Goal: Task Accomplishment & Management: Complete application form

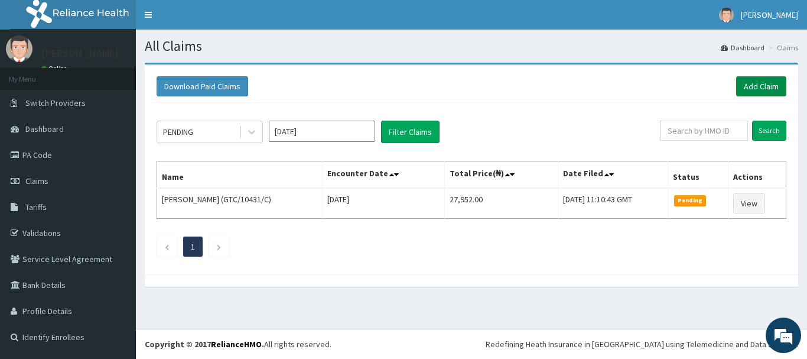
click at [750, 84] on link "Add Claim" at bounding box center [761, 86] width 50 height 20
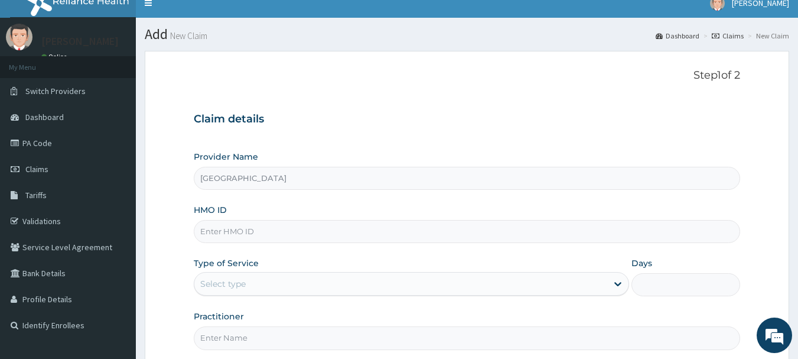
scroll to position [25, 0]
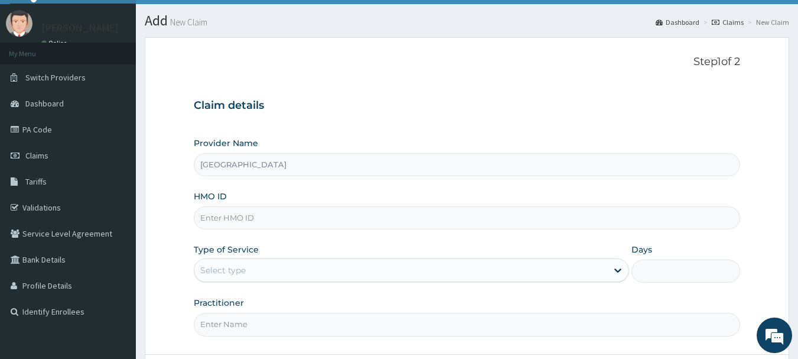
click at [263, 216] on input "HMO ID" at bounding box center [467, 217] width 547 height 23
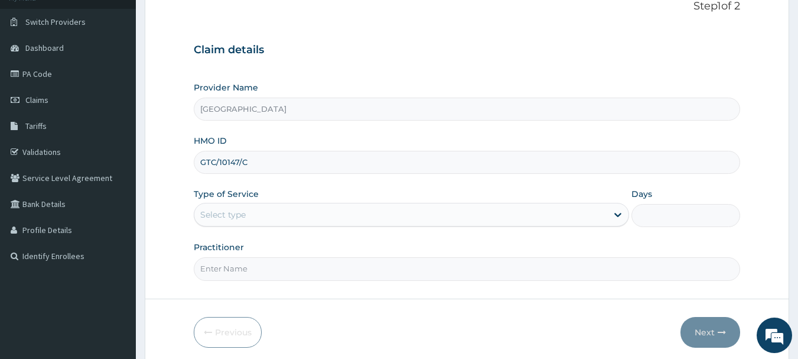
scroll to position [88, 0]
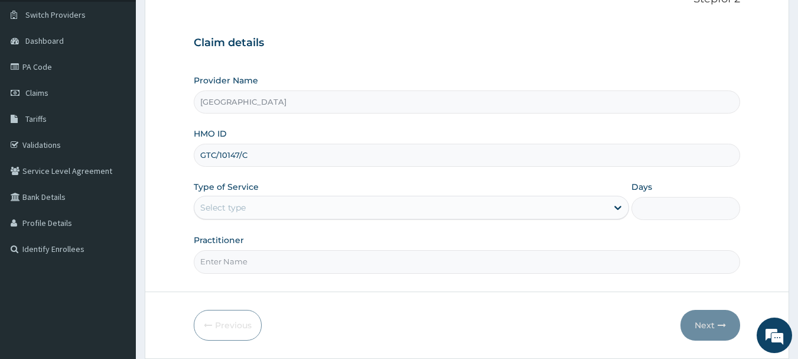
type input "GTC/10147/C"
click at [526, 209] on div "Select type" at bounding box center [400, 207] width 413 height 19
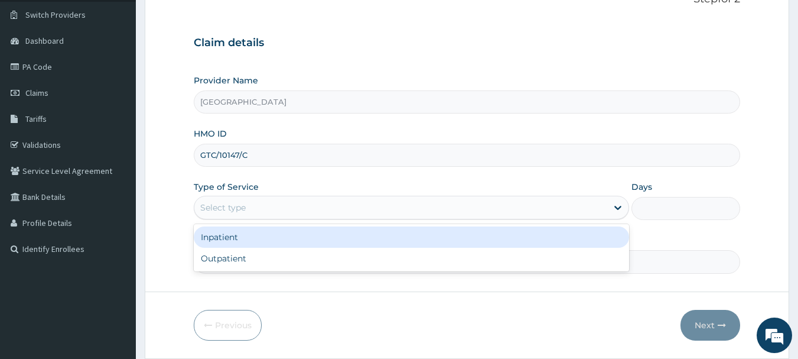
click at [341, 236] on div "Inpatient" at bounding box center [411, 236] width 435 height 21
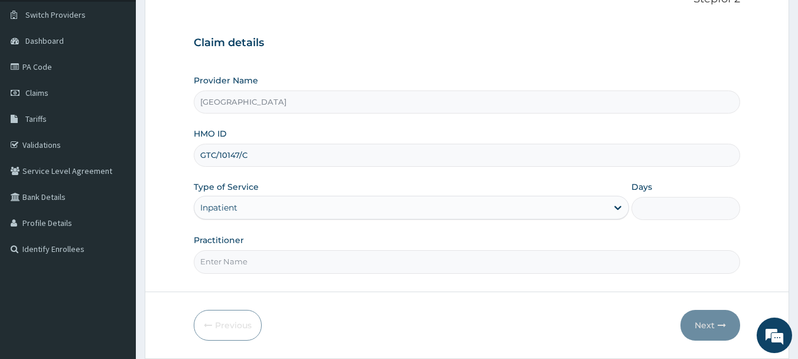
click at [334, 264] on input "Practitioner" at bounding box center [467, 261] width 547 height 23
type input "DANIEL EDZII"
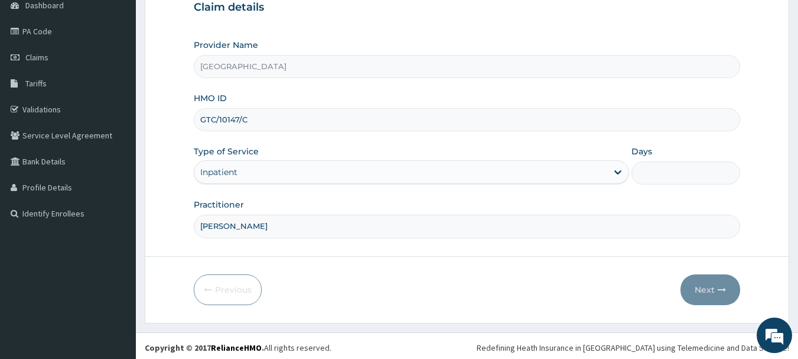
scroll to position [127, 0]
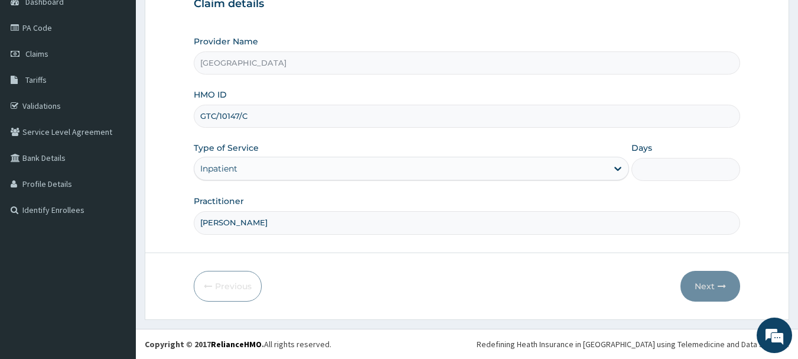
click at [642, 168] on input "Days" at bounding box center [685, 169] width 109 height 23
type input "3"
click at [700, 282] on button "Next" at bounding box center [710, 286] width 60 height 31
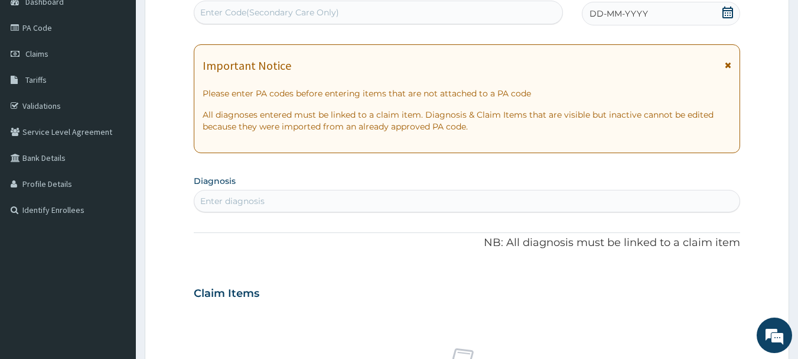
click at [730, 12] on icon at bounding box center [728, 12] width 12 height 12
click at [772, 91] on form "Step 2 of 2 PA Code / Prescription Code Enter Code(Secondary Care Only) Encount…" at bounding box center [467, 309] width 644 height 747
click at [40, 26] on link "PA Code" at bounding box center [68, 28] width 136 height 26
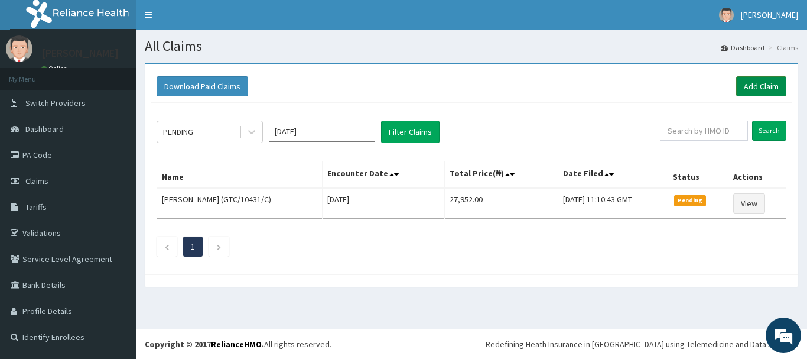
click at [755, 85] on link "Add Claim" at bounding box center [761, 86] width 50 height 20
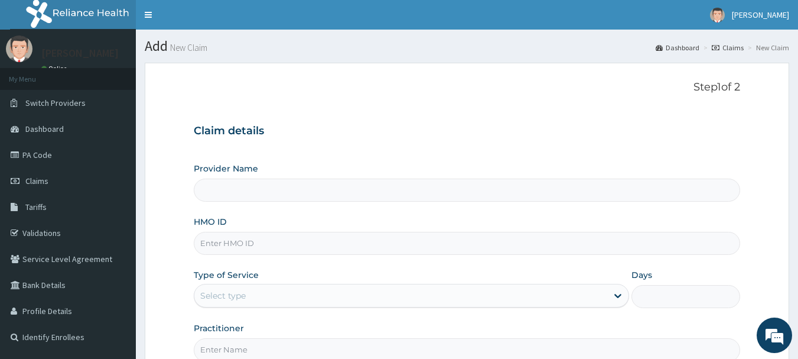
type input "POTISKUM MEDICAL CENTRE"
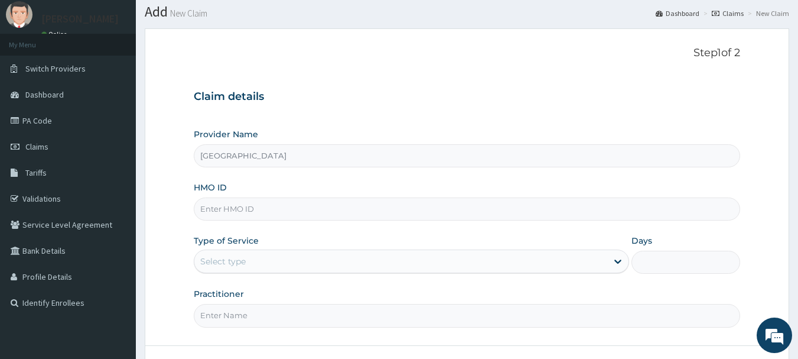
scroll to position [65, 0]
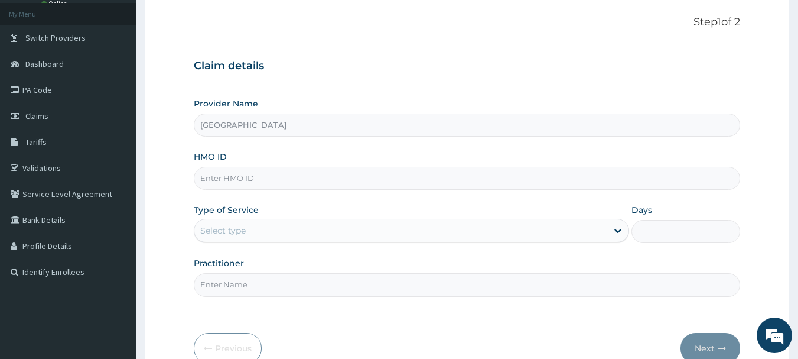
click at [259, 178] on input "HMO ID" at bounding box center [467, 178] width 547 height 23
type input "GTC/10147/C"
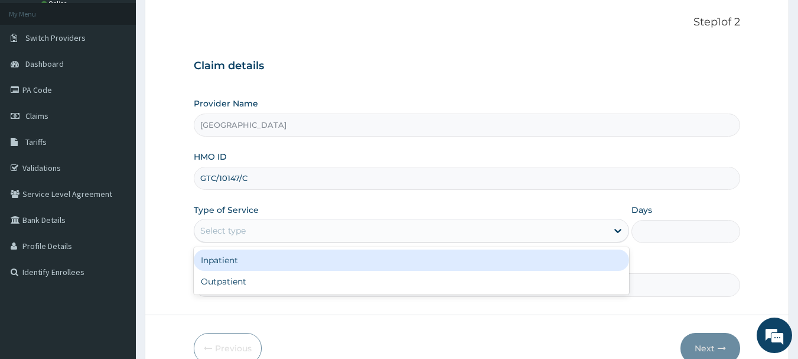
click at [470, 232] on div "Select type" at bounding box center [400, 230] width 413 height 19
click at [236, 258] on div "Inpatient" at bounding box center [411, 259] width 435 height 21
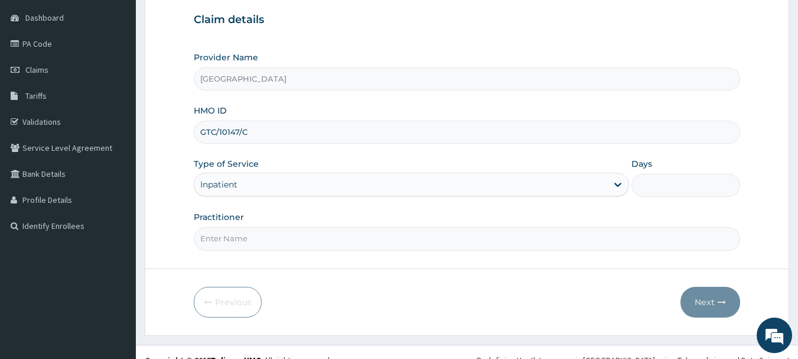
scroll to position [127, 0]
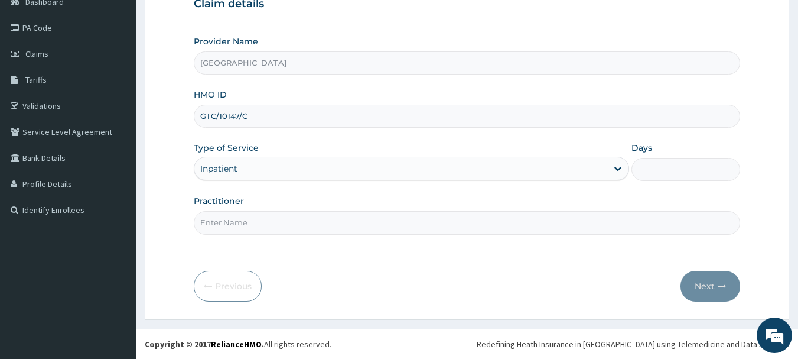
click at [246, 217] on input "Practitioner" at bounding box center [467, 222] width 547 height 23
type input "DANIEL EDZII"
click at [660, 168] on input "Days" at bounding box center [685, 169] width 109 height 23
type input "3"
click at [710, 284] on button "Next" at bounding box center [710, 286] width 60 height 31
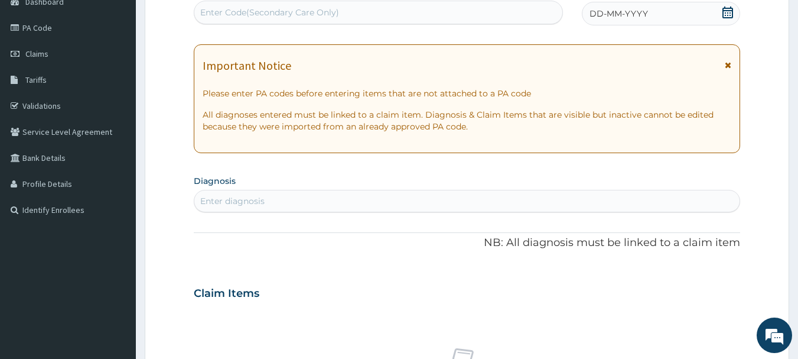
click at [728, 10] on icon at bounding box center [727, 12] width 11 height 12
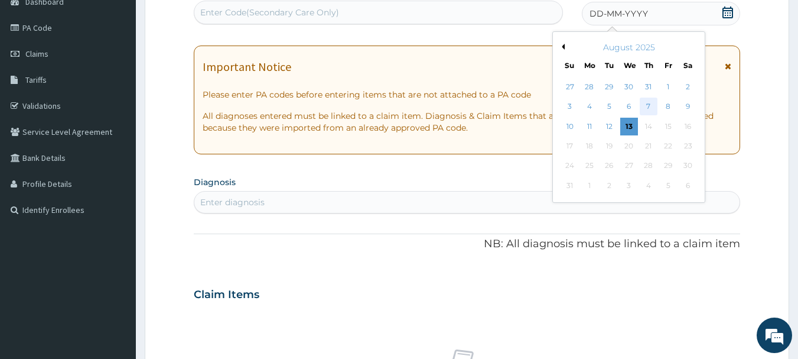
click at [644, 103] on div "7" at bounding box center [649, 107] width 18 height 18
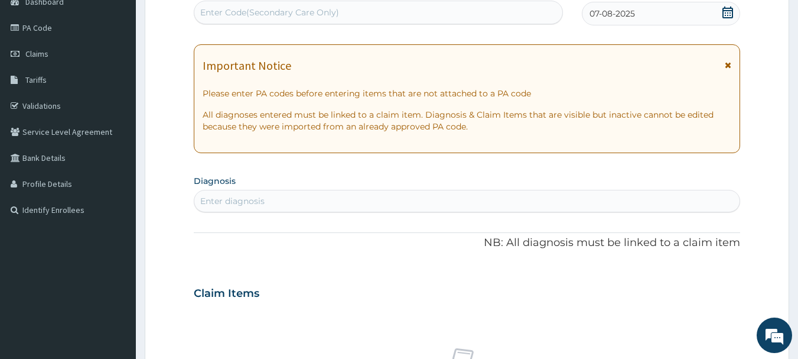
click at [355, 15] on div "Enter Code(Secondary Care Only)" at bounding box center [378, 12] width 369 height 19
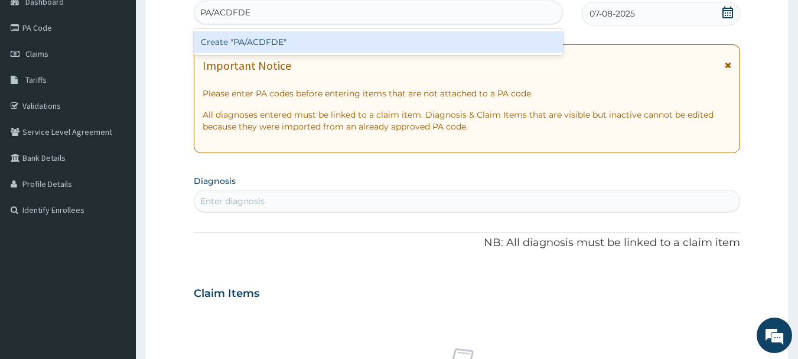
type input "PA/ACDFDE"
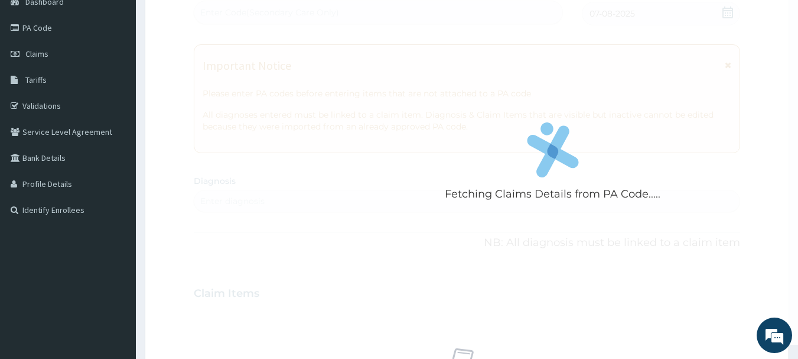
click at [275, 200] on div "Fetching Claims Details from PA Code..... PA Code / Prescription Code Enter Cod…" at bounding box center [467, 291] width 547 height 611
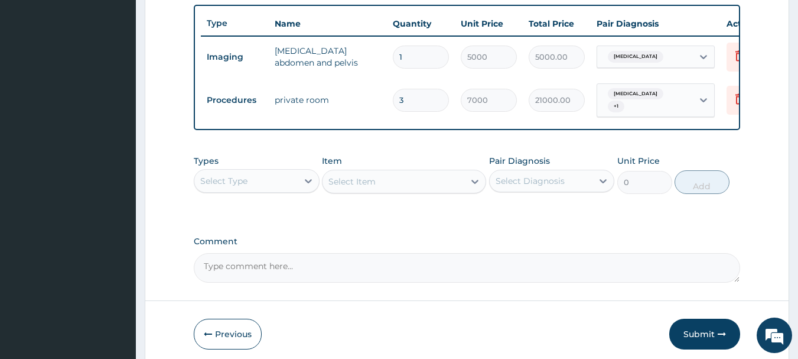
scroll to position [442, 0]
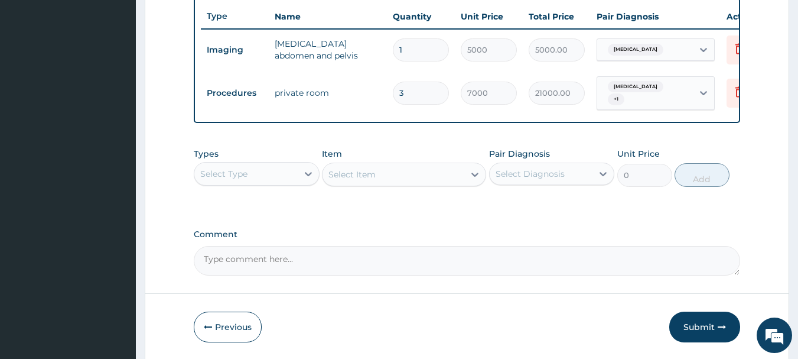
click at [239, 180] on div "Select Type" at bounding box center [223, 174] width 47 height 12
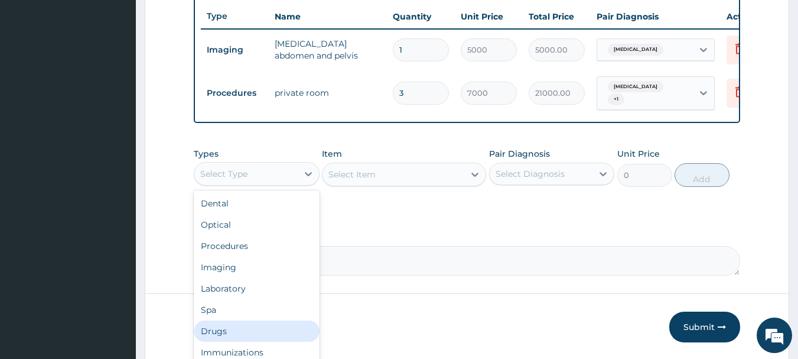
click at [211, 338] on div "Drugs" at bounding box center [257, 330] width 126 height 21
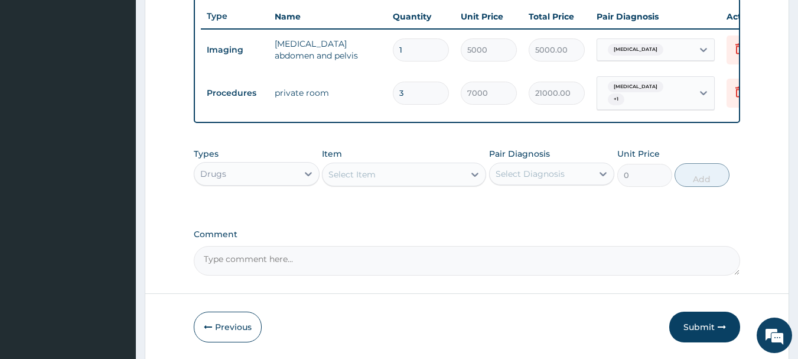
click at [370, 177] on div "Select Item" at bounding box center [351, 174] width 47 height 12
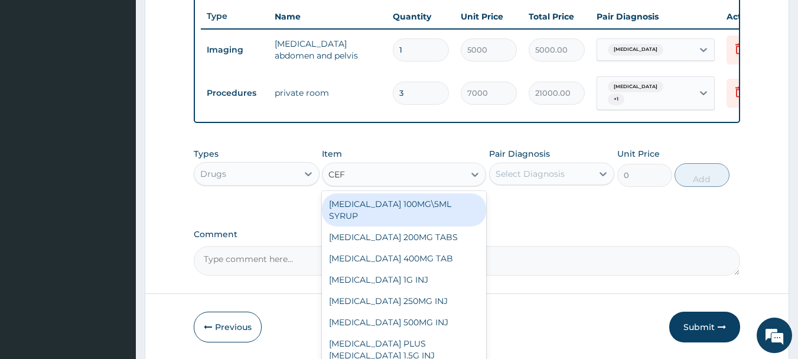
type input "CEFT"
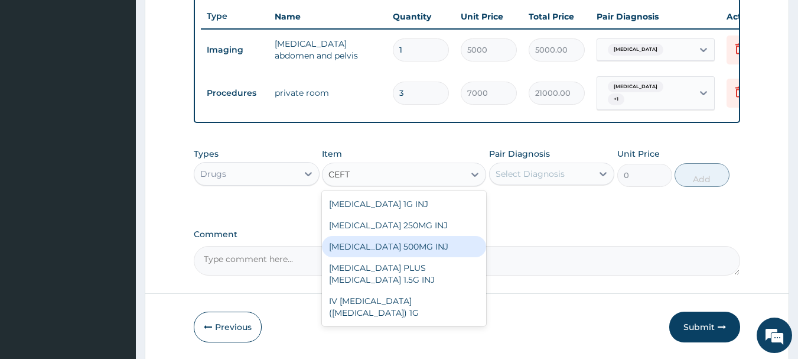
click at [367, 254] on div "[MEDICAL_DATA] 500MG INJ" at bounding box center [404, 246] width 164 height 21
type input "2500"
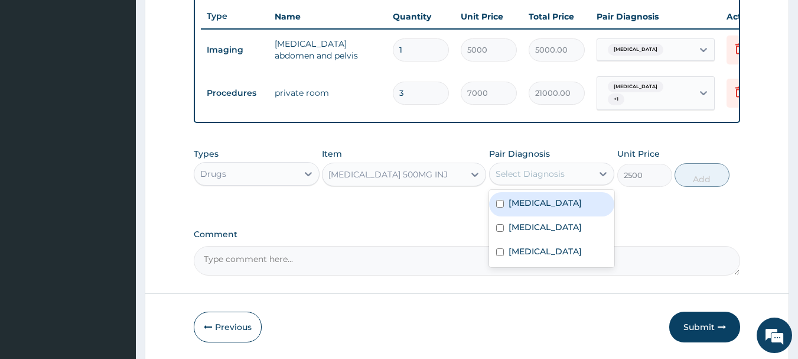
click at [524, 180] on div "Select Diagnosis" at bounding box center [530, 174] width 69 height 12
click at [500, 207] on input "checkbox" at bounding box center [500, 204] width 8 height 8
checkbox input "true"
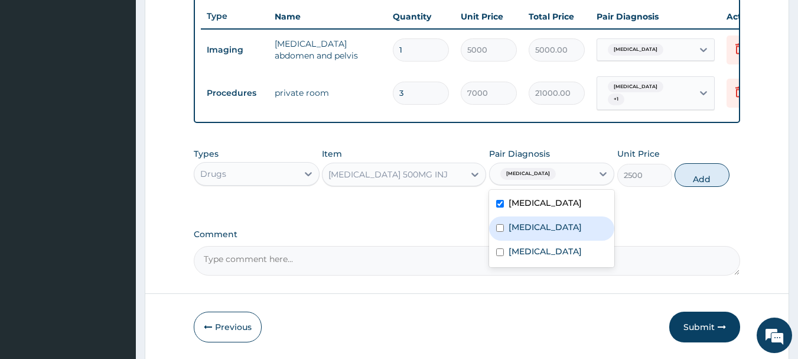
click at [499, 232] on input "checkbox" at bounding box center [500, 228] width 8 height 8
checkbox input "true"
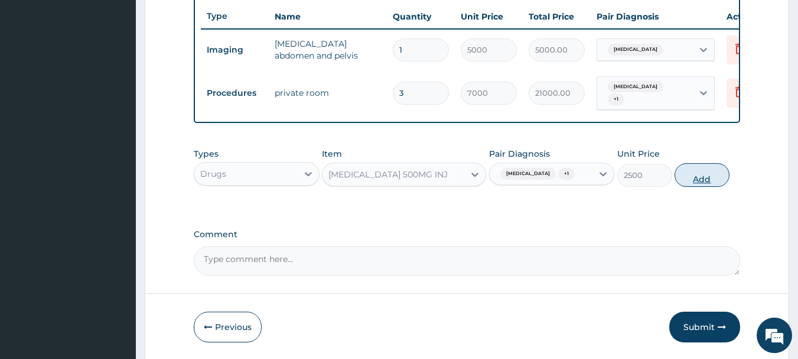
click at [700, 187] on button "Add" at bounding box center [702, 175] width 55 height 24
type input "0"
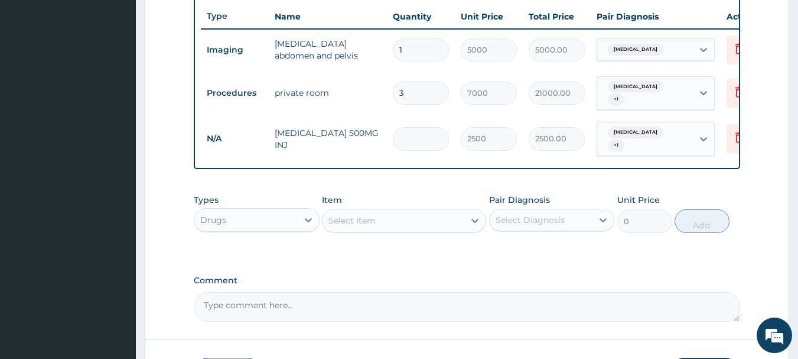
type input "0.00"
type input "4"
type input "10000.00"
type input "4"
click at [396, 226] on div "Select Item" at bounding box center [393, 220] width 142 height 19
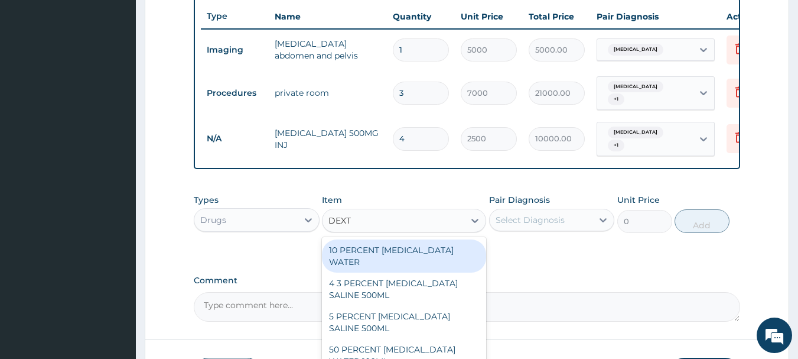
type input "DEXTR"
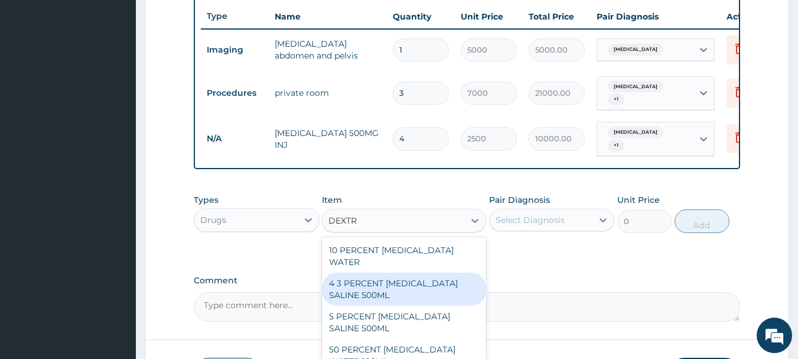
click at [374, 280] on div "4 3 PERCENT DEXTROSE SALINE 500ML" at bounding box center [404, 288] width 164 height 33
type input "700"
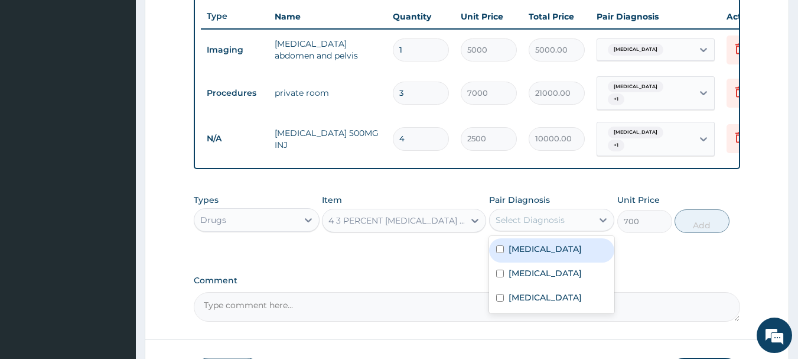
click at [528, 226] on div "Select Diagnosis" at bounding box center [530, 220] width 69 height 12
click at [500, 253] on input "checkbox" at bounding box center [500, 249] width 8 height 8
checkbox input "true"
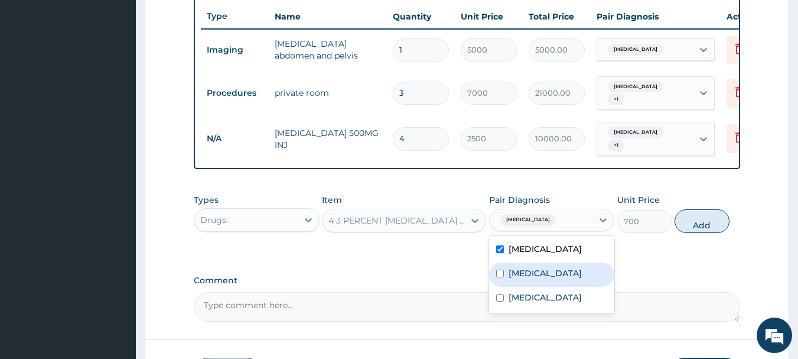
click at [501, 277] on input "checkbox" at bounding box center [500, 273] width 8 height 8
checkbox input "true"
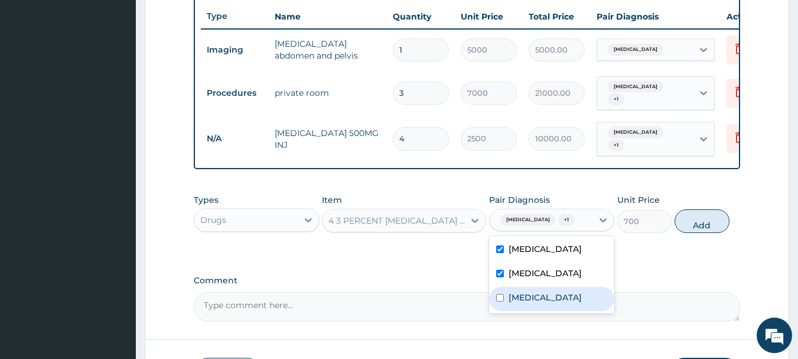
click at [499, 301] on input "checkbox" at bounding box center [500, 298] width 8 height 8
checkbox input "true"
click at [695, 232] on button "Add" at bounding box center [702, 221] width 55 height 24
type input "0"
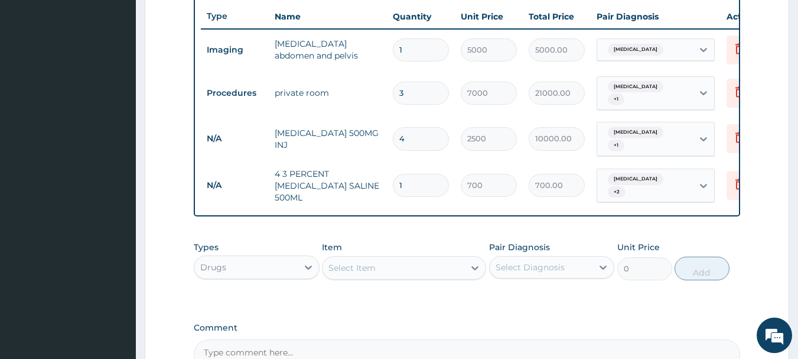
type input "0.00"
type input "6"
type input "4200.00"
type input "6"
click at [364, 272] on div "Select Item" at bounding box center [351, 268] width 47 height 12
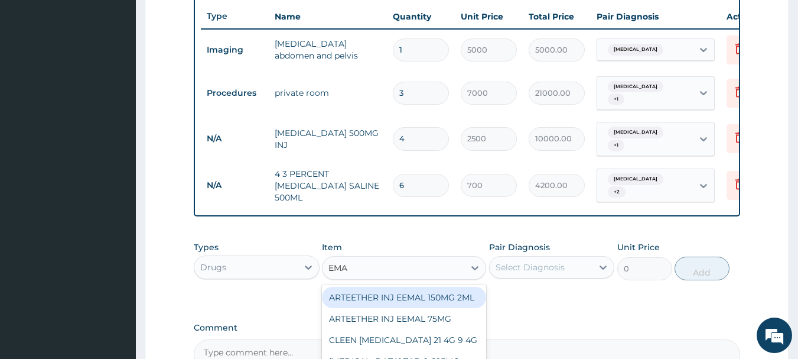
type input "EMAL"
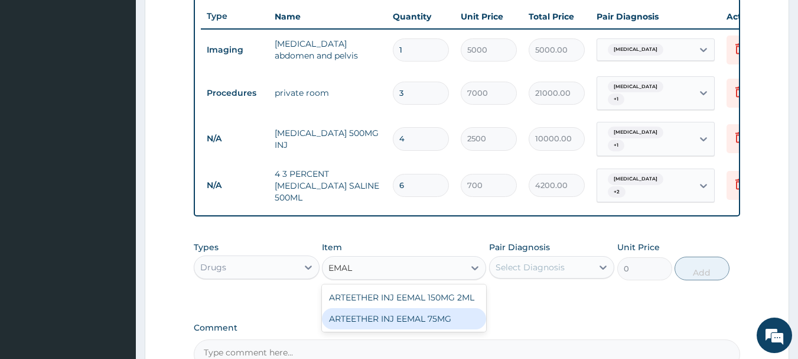
click at [369, 320] on div "ARTEETHER INJ EEMAL 75MG" at bounding box center [404, 318] width 164 height 21
type input "850"
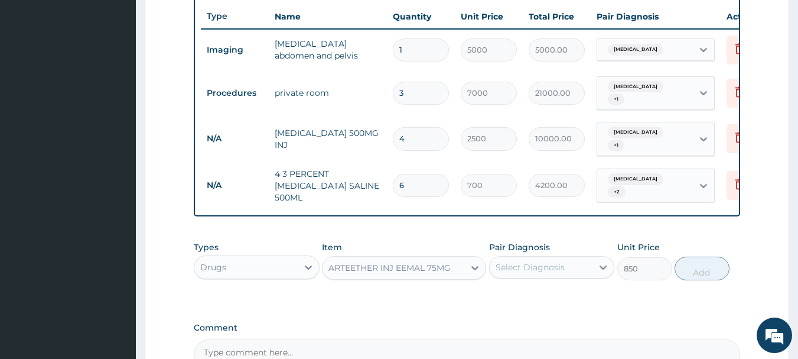
click at [520, 271] on div "Select Diagnosis" at bounding box center [530, 267] width 69 height 12
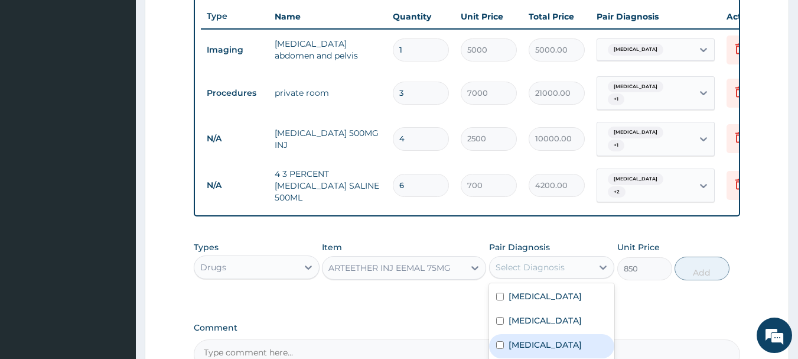
click at [499, 346] on input "checkbox" at bounding box center [500, 345] width 8 height 8
checkbox input "true"
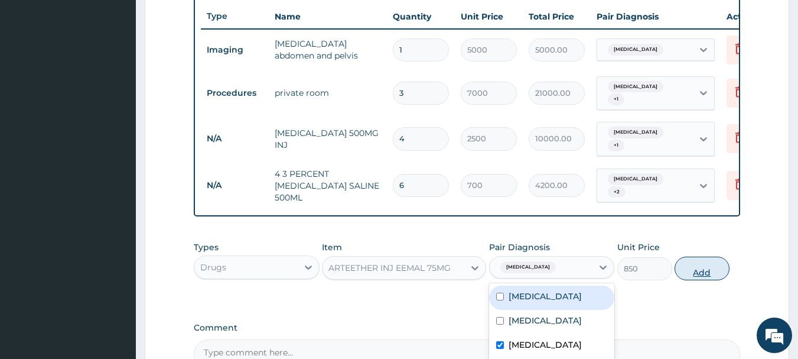
click at [696, 273] on button "Add" at bounding box center [702, 268] width 55 height 24
type input "0"
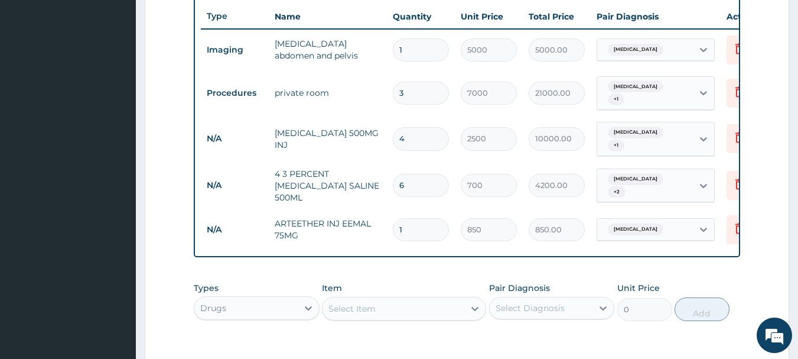
type input "0.00"
type input "3"
type input "2550.00"
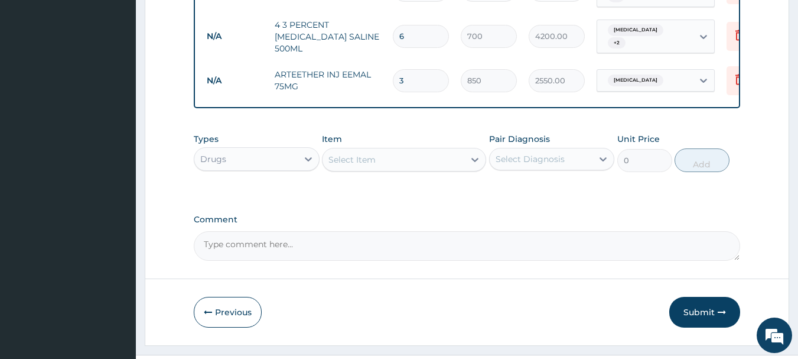
scroll to position [596, 0]
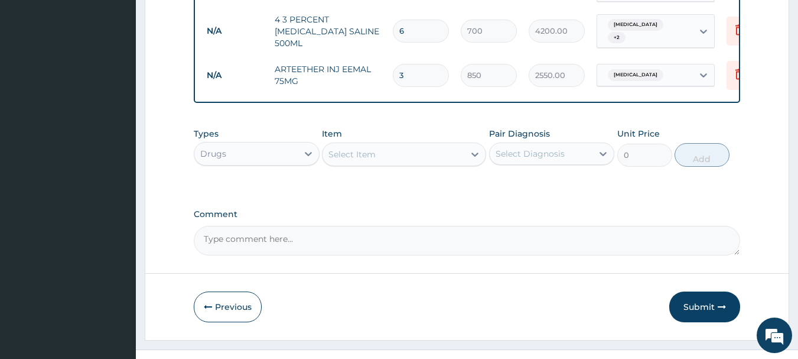
type input "3"
click at [365, 156] on div "Select Item" at bounding box center [351, 154] width 47 height 12
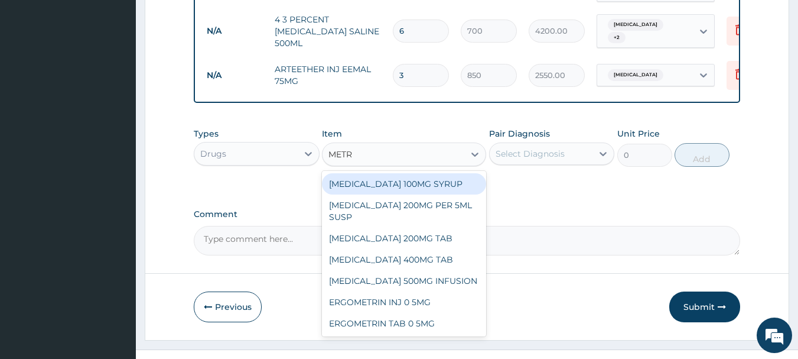
type input "METRO"
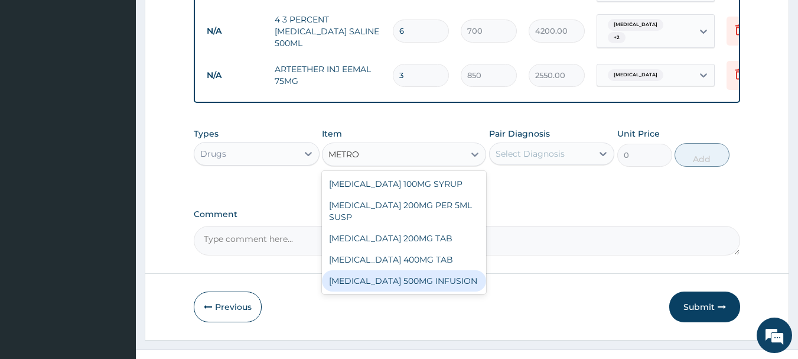
click at [360, 286] on div "METRONIDAZOLE 500MG INFUSION" at bounding box center [404, 280] width 164 height 21
type input "800"
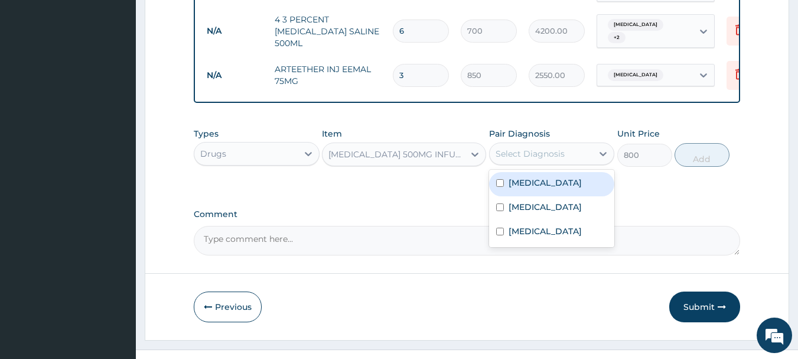
click at [519, 158] on div "Select Diagnosis" at bounding box center [530, 154] width 69 height 12
click at [499, 187] on input "checkbox" at bounding box center [500, 183] width 8 height 8
checkbox input "true"
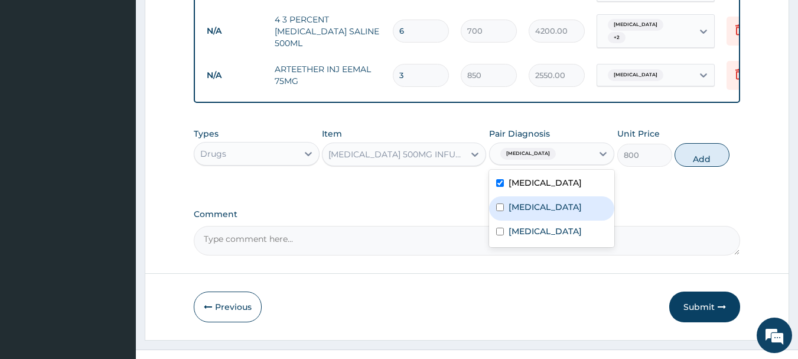
click at [496, 206] on input "checkbox" at bounding box center [500, 207] width 8 height 8
checkbox input "true"
click at [696, 164] on button "Add" at bounding box center [702, 155] width 55 height 24
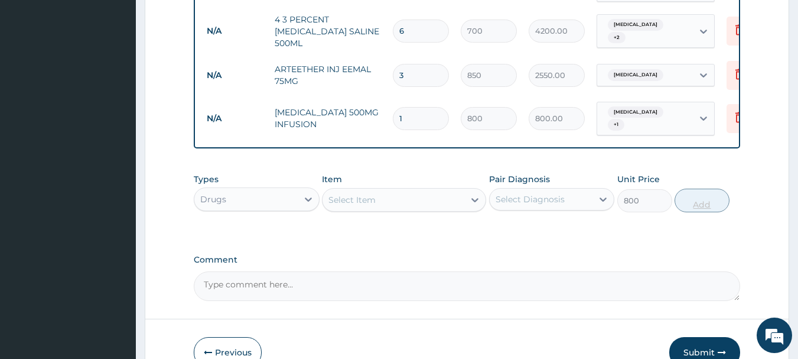
type input "0"
type input "0.00"
type input "9"
type input "7200.00"
type input "9"
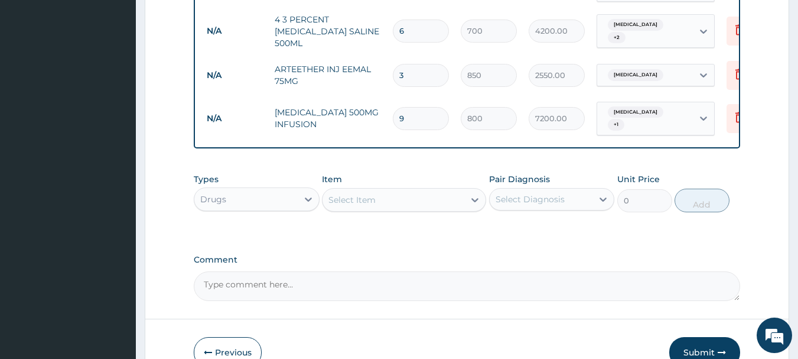
click at [387, 200] on div "Select Item" at bounding box center [393, 199] width 142 height 19
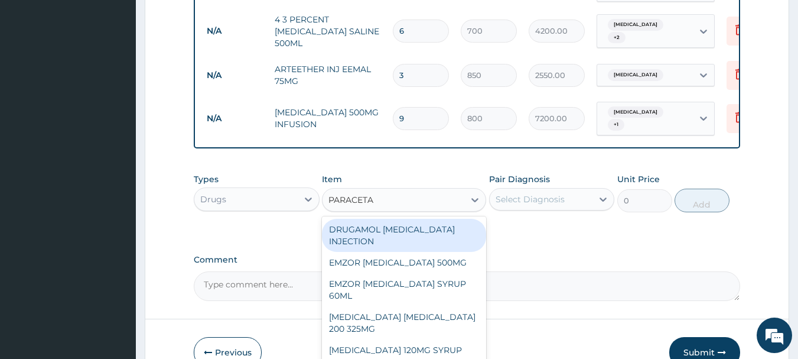
type input "PARACETAM"
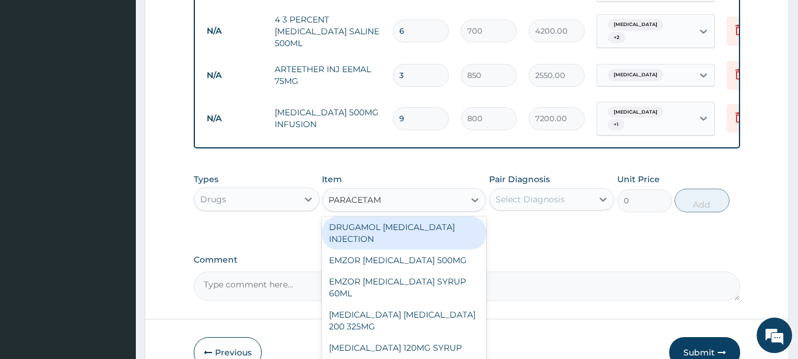
scroll to position [0, 0]
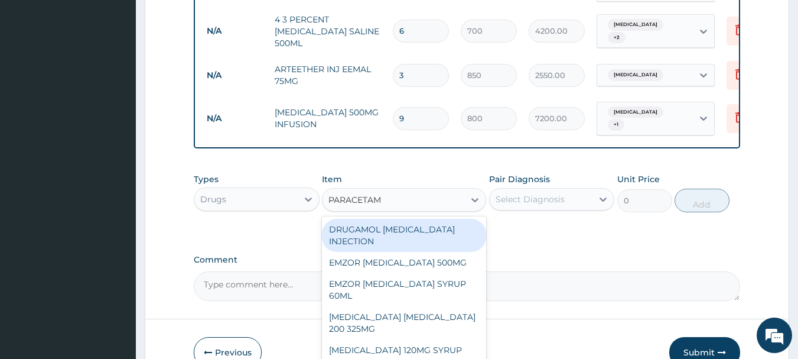
click at [369, 238] on div "DRUGAMOL PARACETAMOL INJECTION" at bounding box center [404, 235] width 164 height 33
type input "400"
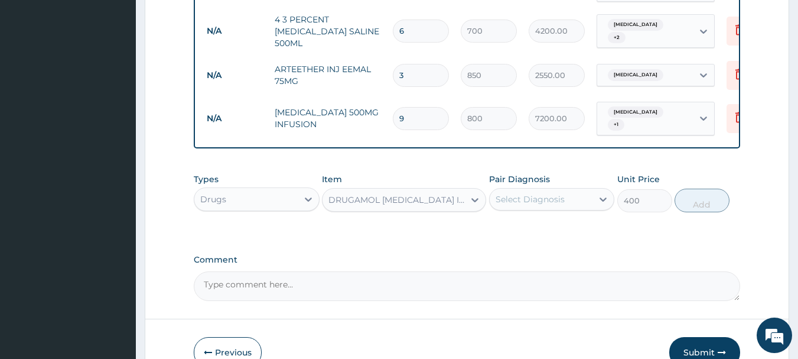
click at [532, 200] on div "Select Diagnosis" at bounding box center [530, 199] width 69 height 12
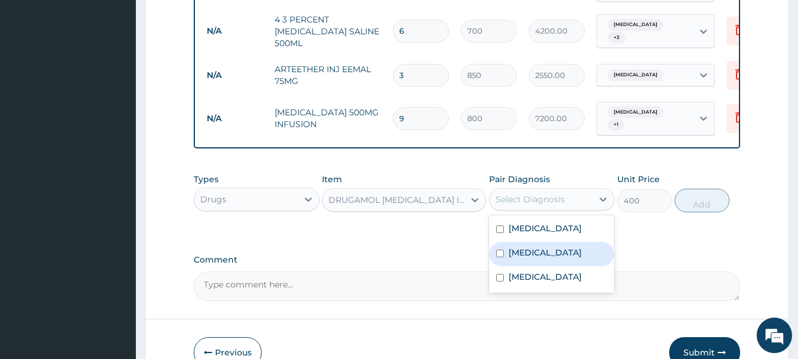
click at [501, 256] on input "checkbox" at bounding box center [500, 253] width 8 height 8
checkbox input "true"
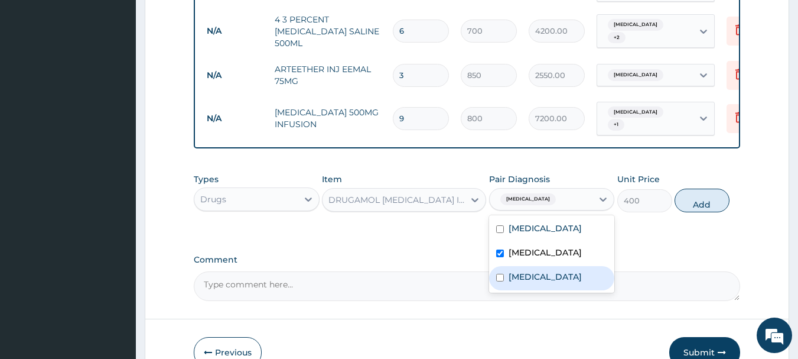
click at [501, 281] on input "checkbox" at bounding box center [500, 277] width 8 height 8
checkbox input "true"
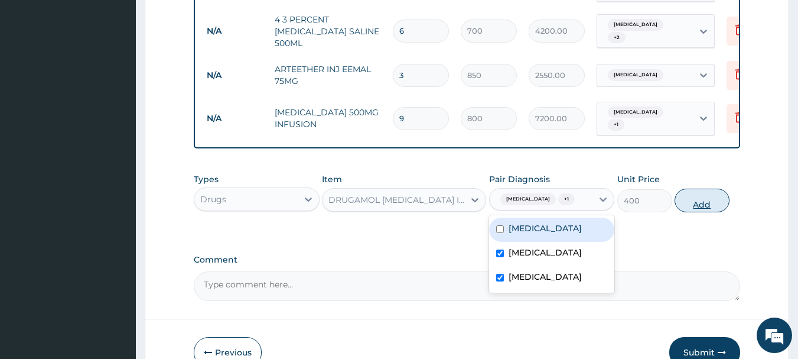
click at [705, 202] on button "Add" at bounding box center [702, 200] width 55 height 24
type input "0"
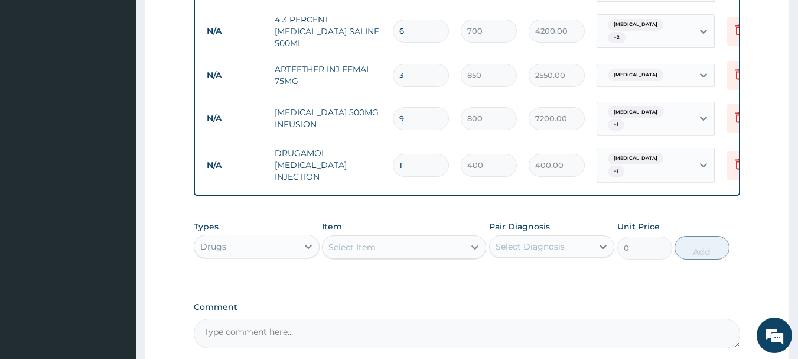
type input "0.00"
type input "3"
type input "1200.00"
type input "3"
click at [421, 251] on div "Select Item" at bounding box center [393, 246] width 142 height 19
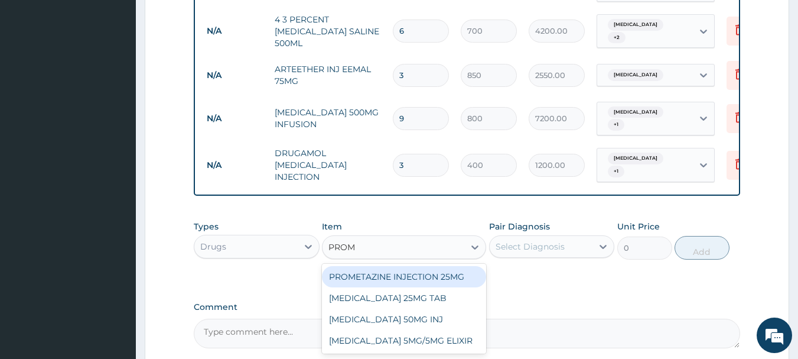
type input "PROME"
click at [385, 279] on div "PROMETAZINE INJECTION 25MG" at bounding box center [404, 276] width 164 height 21
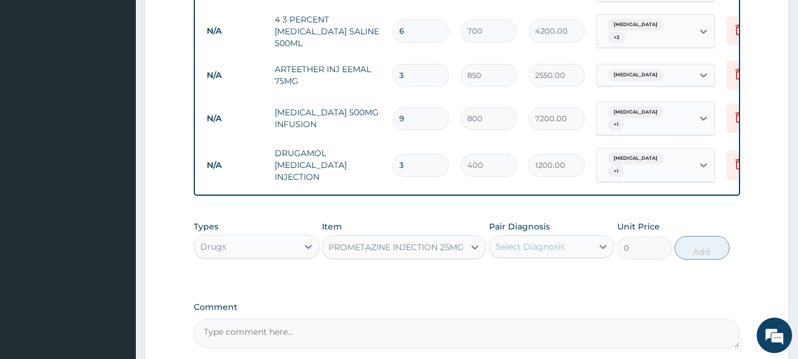
type input "100"
click at [562, 252] on div "Select Diagnosis" at bounding box center [530, 246] width 69 height 12
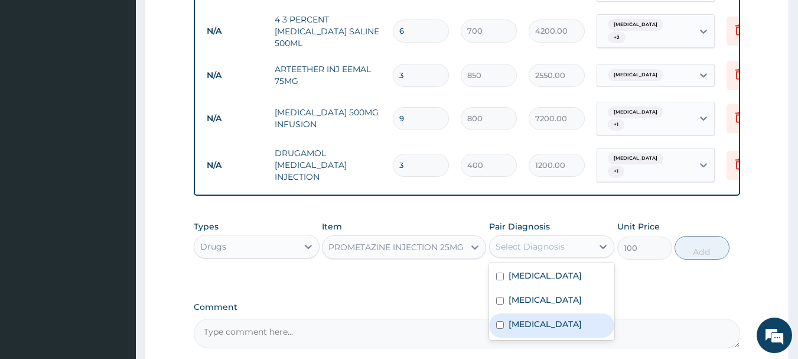
click at [499, 328] on input "checkbox" at bounding box center [500, 325] width 8 height 8
checkbox input "true"
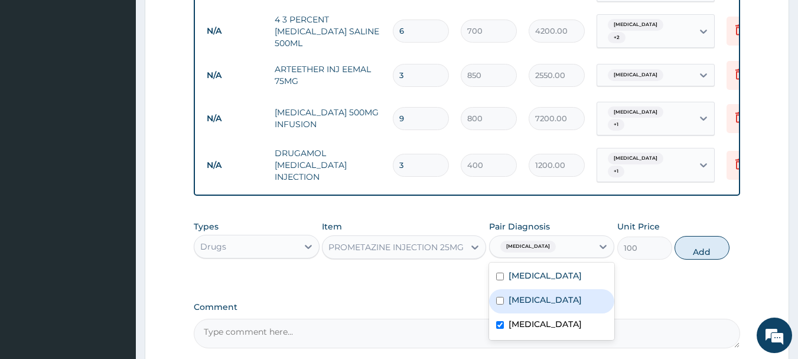
click at [497, 303] on input "checkbox" at bounding box center [500, 301] width 8 height 8
checkbox input "true"
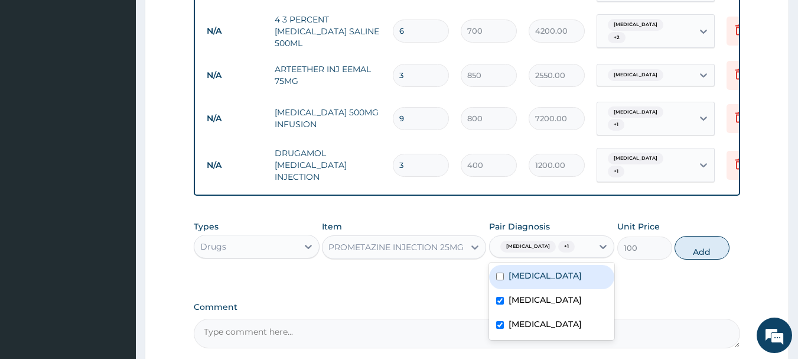
click at [499, 279] on input "checkbox" at bounding box center [500, 276] width 8 height 8
checkbox input "true"
click at [700, 252] on button "Add" at bounding box center [702, 248] width 55 height 24
type input "0"
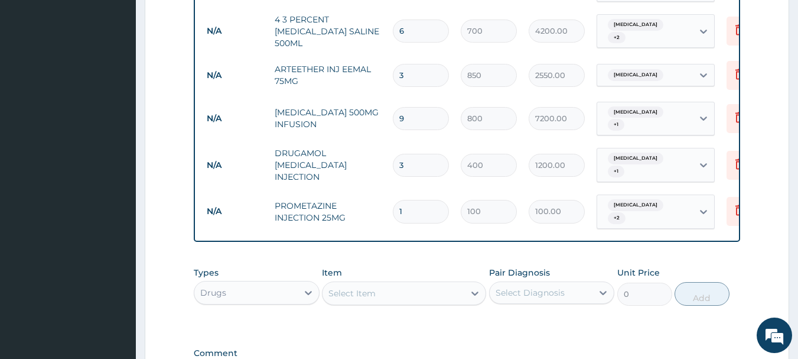
click at [373, 299] on div "Select Item" at bounding box center [351, 293] width 47 height 12
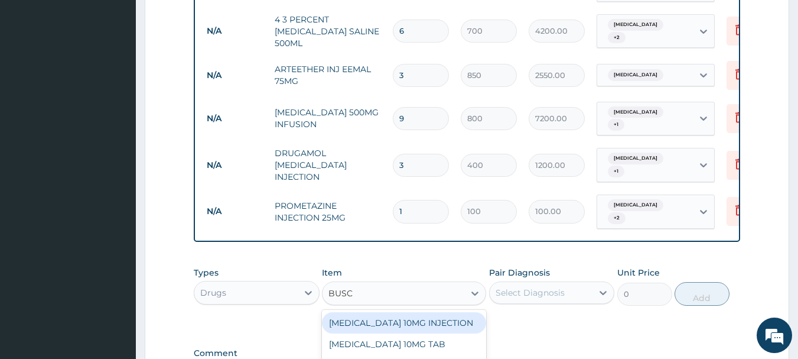
type input "BUSCO"
click at [376, 326] on div "BUSCOPAN 10MG INJECTION" at bounding box center [404, 322] width 164 height 21
type input "300"
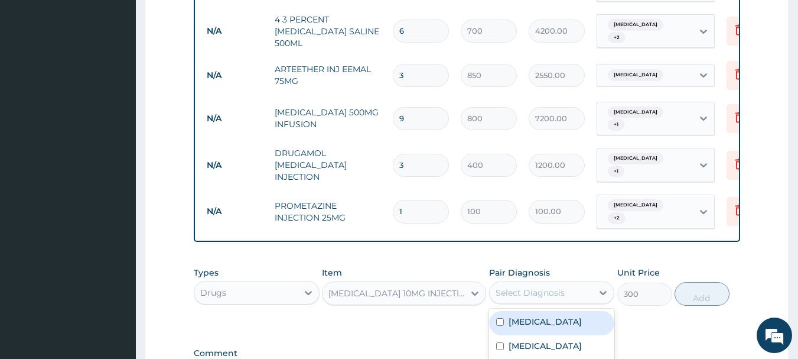
click at [523, 295] on div "Select Diagnosis" at bounding box center [530, 292] width 69 height 12
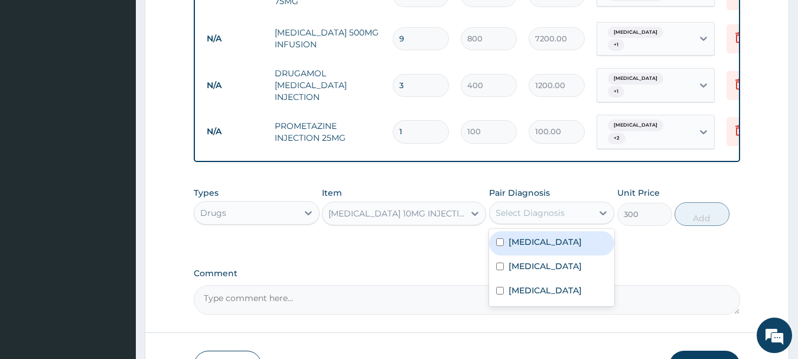
scroll to position [680, 0]
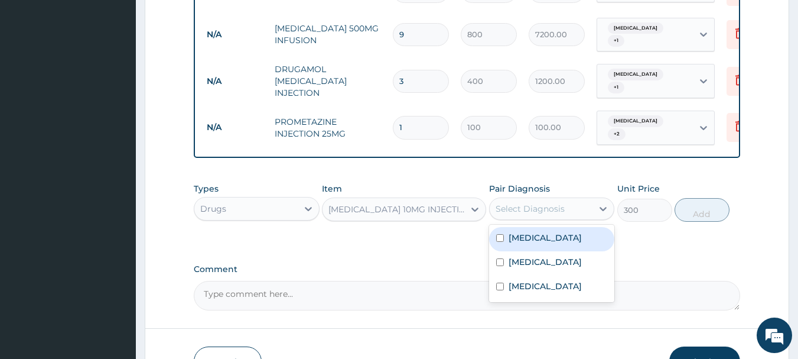
click at [499, 239] on input "checkbox" at bounding box center [500, 238] width 8 height 8
checkbox input "true"
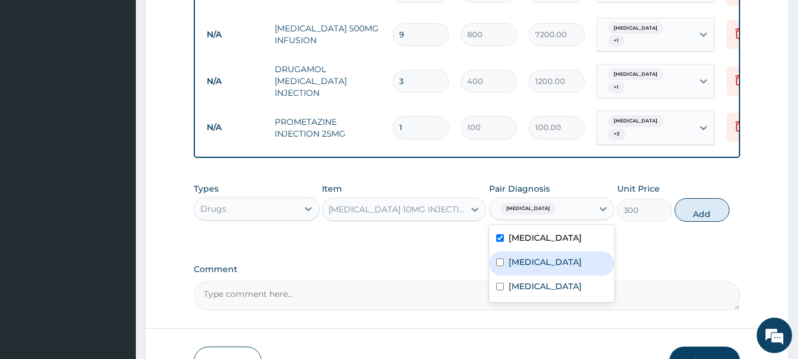
click at [500, 265] on input "checkbox" at bounding box center [500, 262] width 8 height 8
checkbox input "true"
click at [695, 221] on button "Add" at bounding box center [702, 210] width 55 height 24
type input "0"
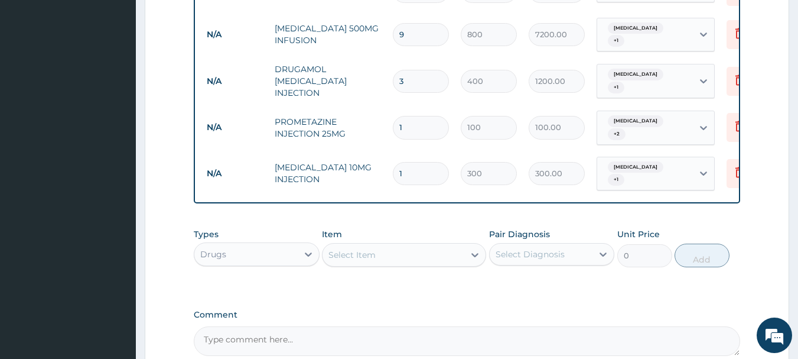
click at [373, 257] on div "Select Item" at bounding box center [351, 255] width 47 height 12
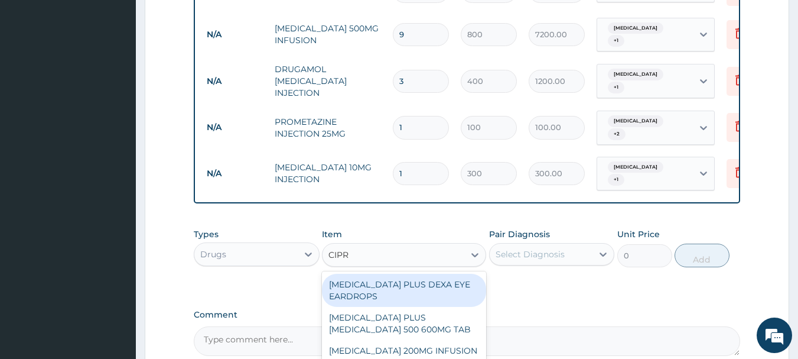
type input "CIPRO"
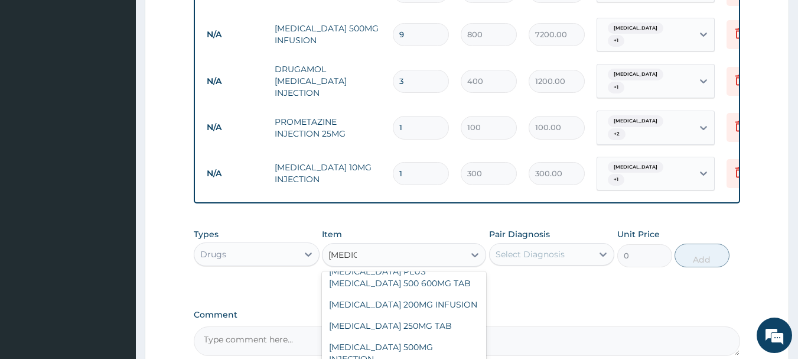
scroll to position [52, 0]
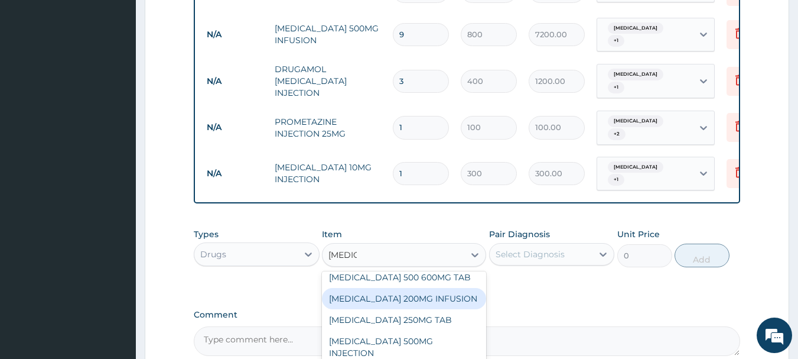
click at [372, 306] on div "CIPROFLOXACIN 200MG INFUSION" at bounding box center [404, 298] width 164 height 21
type input "800"
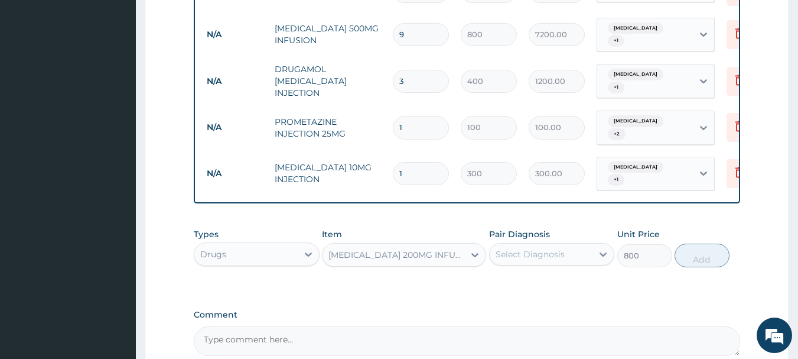
click at [536, 256] on div "Select Diagnosis" at bounding box center [530, 254] width 69 height 12
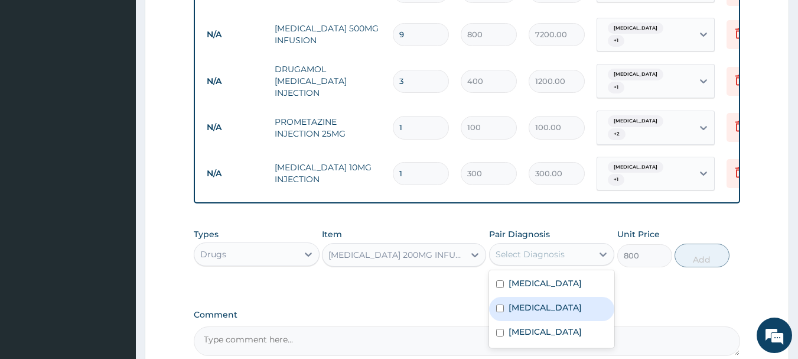
click at [496, 309] on input "checkbox" at bounding box center [500, 308] width 8 height 8
checkbox input "true"
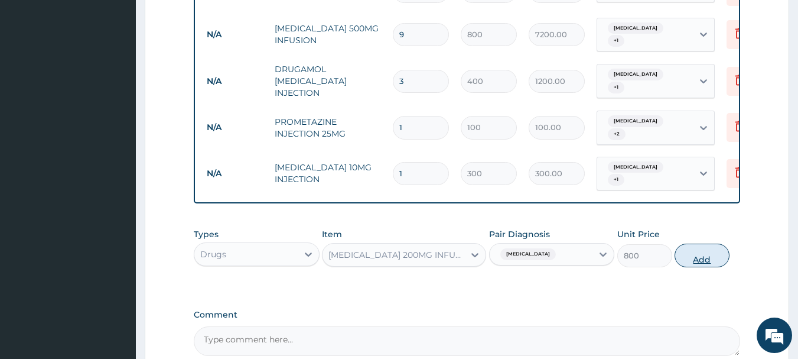
click at [689, 259] on button "Add" at bounding box center [702, 255] width 55 height 24
type input "0"
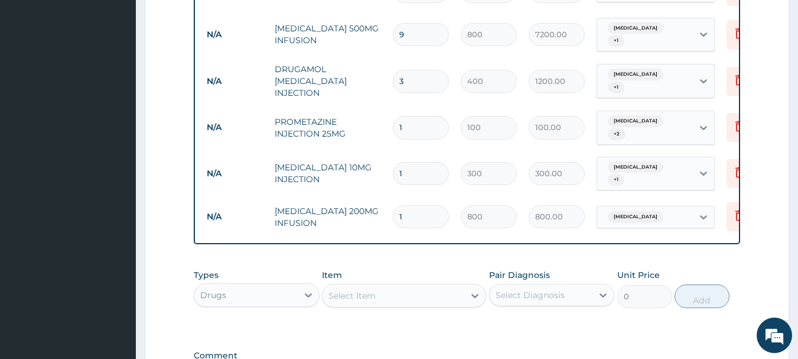
type input "0.00"
type input "4"
type input "3200.00"
type input "4"
click at [377, 299] on div "Select Item" at bounding box center [393, 295] width 142 height 19
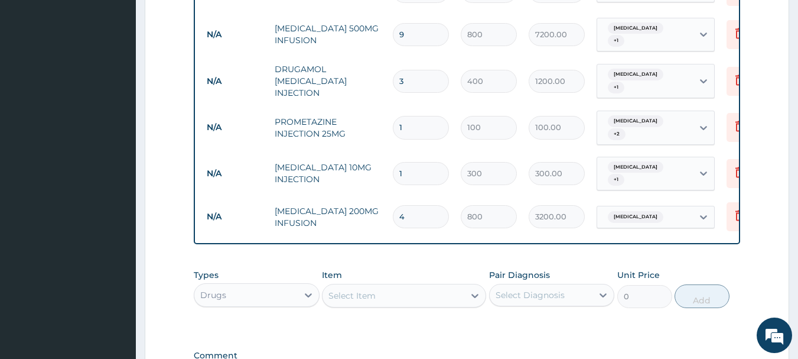
click at [377, 299] on div "Select Item" at bounding box center [393, 295] width 142 height 19
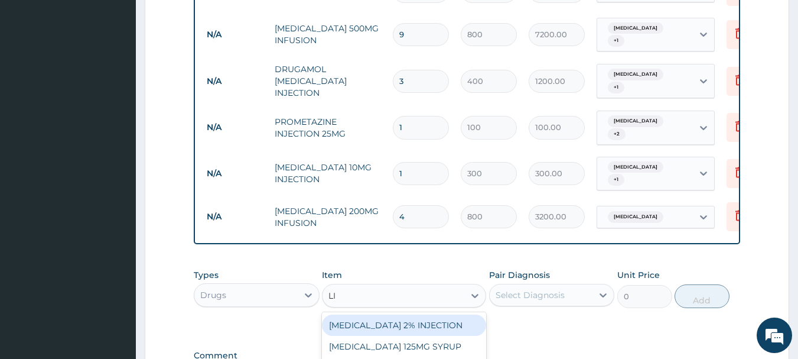
type input "LIQ"
click at [364, 327] on div "LIQUID PARAFFIN 120ML" at bounding box center [404, 324] width 164 height 21
type input "1000"
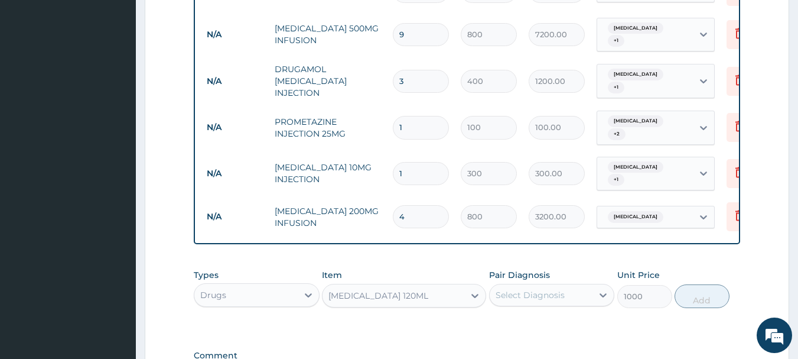
click at [550, 294] on div "Select Diagnosis" at bounding box center [530, 295] width 69 height 12
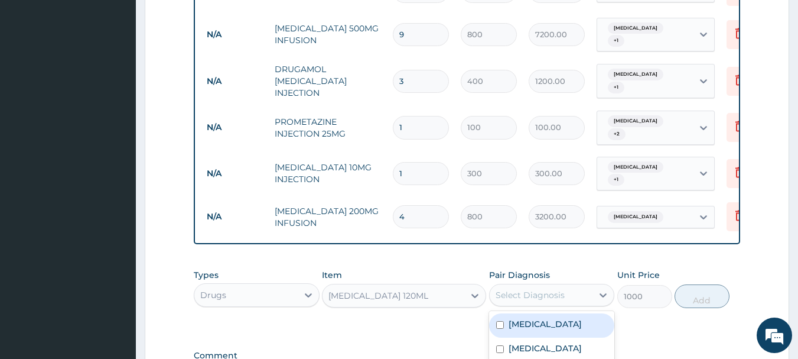
click at [499, 325] on input "checkbox" at bounding box center [500, 325] width 8 height 8
checkbox input "true"
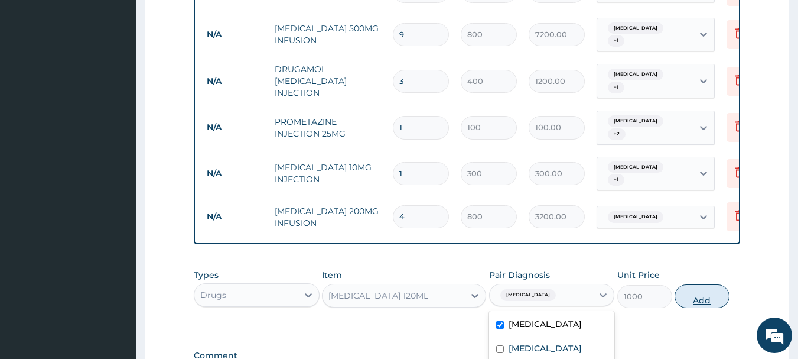
click at [701, 299] on button "Add" at bounding box center [702, 296] width 55 height 24
type input "0"
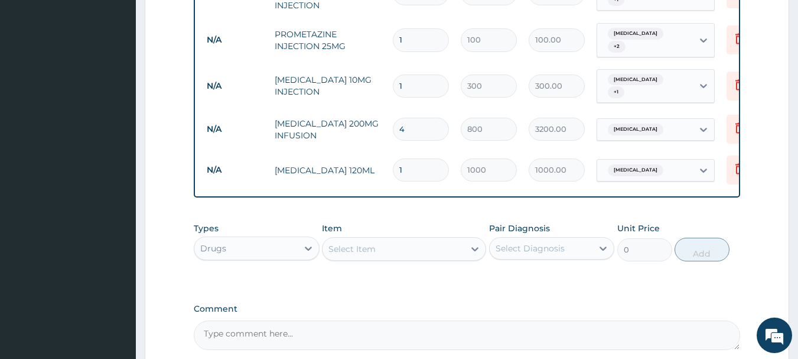
scroll to position [885, 0]
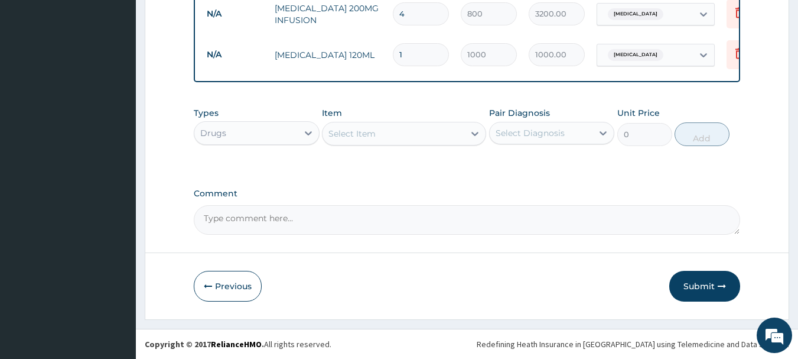
click at [398, 136] on div "Select Item" at bounding box center [393, 133] width 142 height 19
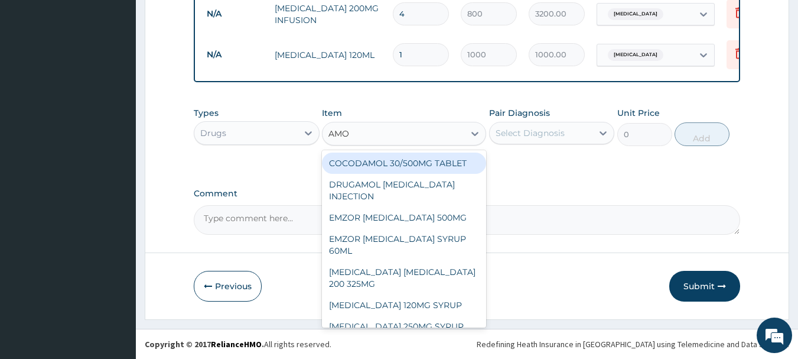
type input "AMOX"
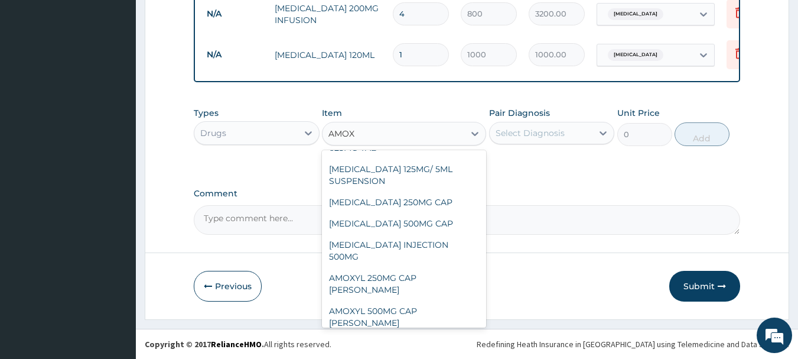
scroll to position [317, 0]
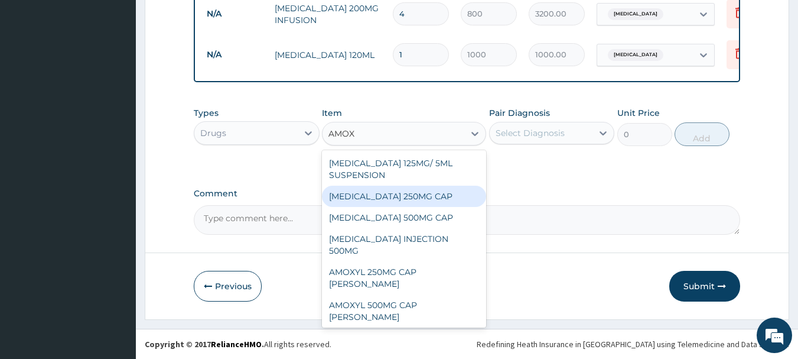
click at [370, 197] on div "AMOXYCILLIN 250MG CAP" at bounding box center [404, 195] width 164 height 21
type input "70"
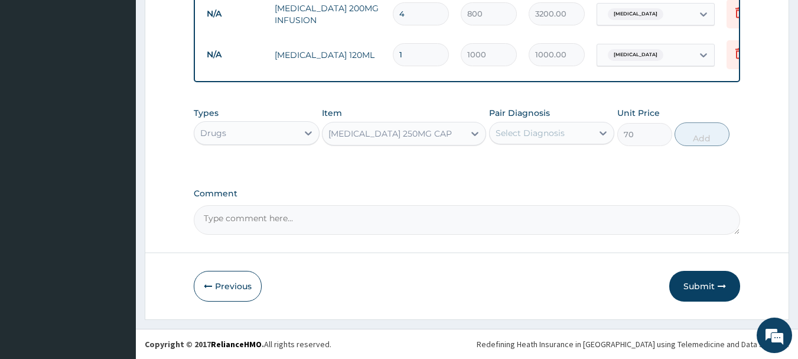
click at [532, 129] on div "Select Diagnosis" at bounding box center [530, 133] width 69 height 12
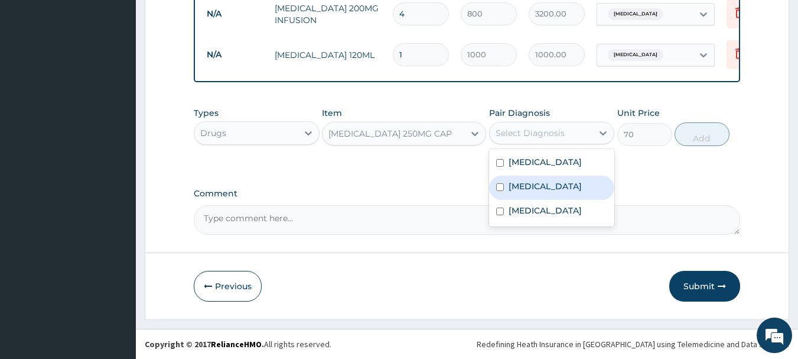
click at [497, 187] on input "checkbox" at bounding box center [500, 187] width 8 height 8
checkbox input "true"
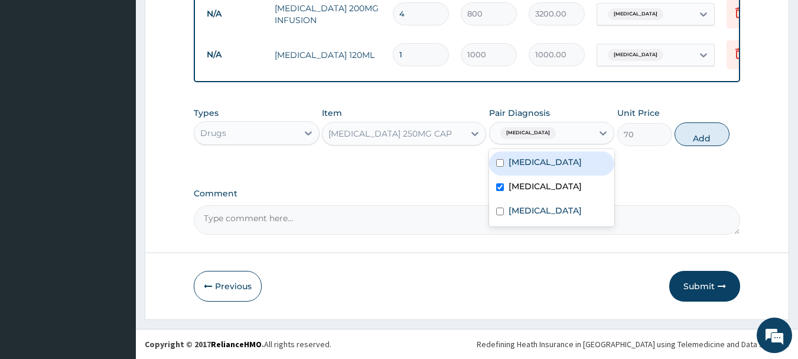
click at [499, 164] on input "checkbox" at bounding box center [500, 163] width 8 height 8
checkbox input "true"
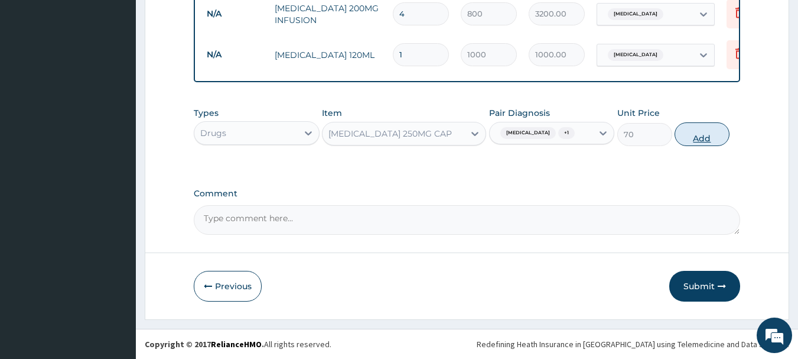
click at [689, 136] on button "Add" at bounding box center [702, 134] width 55 height 24
type input "0"
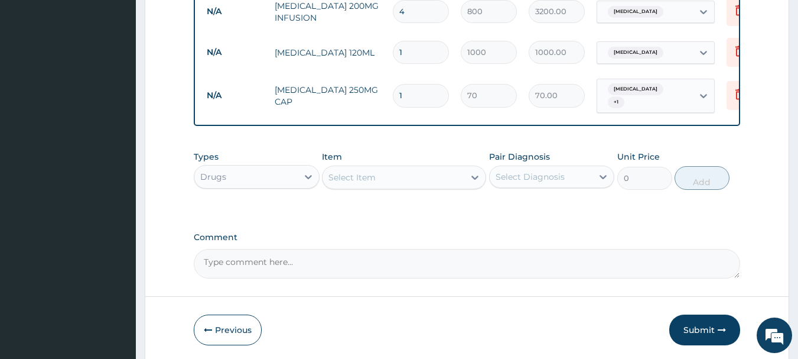
type input "10"
type input "700.00"
type input "10"
click at [366, 172] on div "Select Item" at bounding box center [351, 177] width 47 height 12
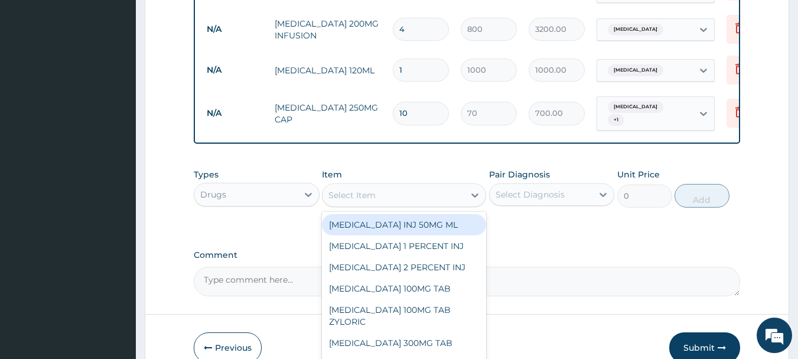
scroll to position [907, 0]
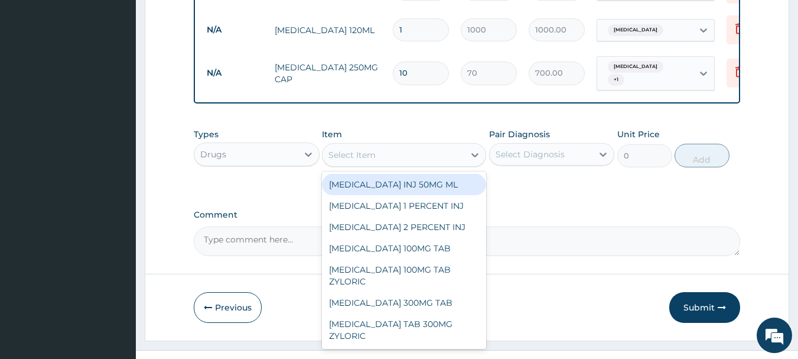
click at [258, 152] on div "Drugs" at bounding box center [245, 154] width 103 height 19
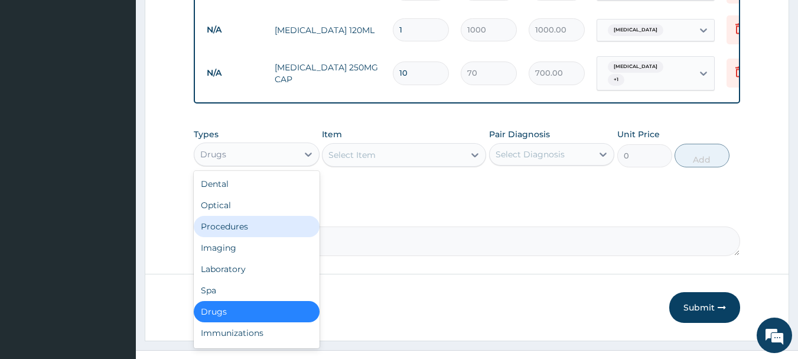
click at [227, 226] on div "Procedures" at bounding box center [257, 226] width 126 height 21
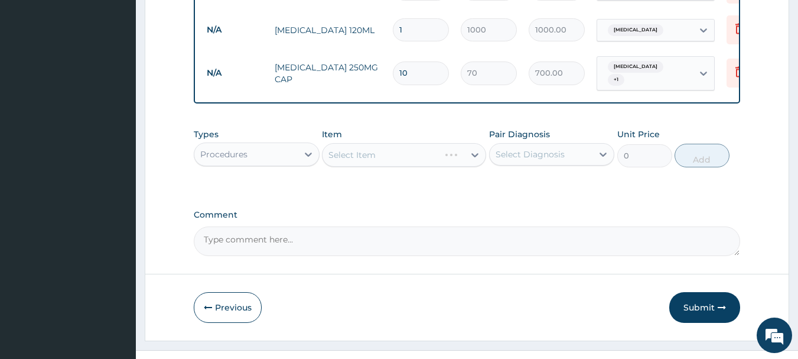
click at [376, 156] on div "Select Item" at bounding box center [404, 155] width 164 height 24
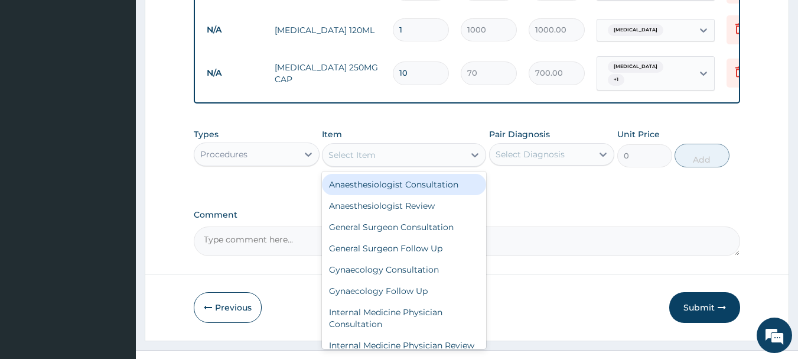
click at [431, 155] on div "Select Item" at bounding box center [393, 154] width 142 height 19
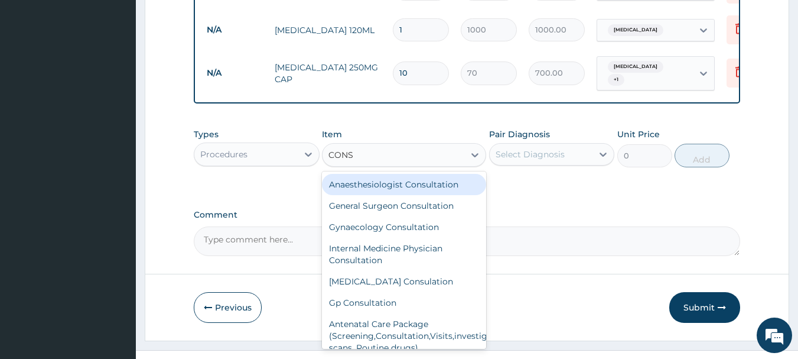
type input "CONSU"
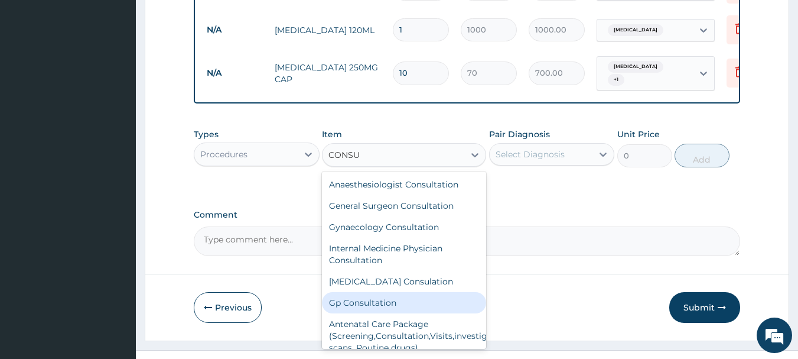
click at [364, 299] on div "Gp Consultation" at bounding box center [404, 302] width 164 height 21
type input "2000"
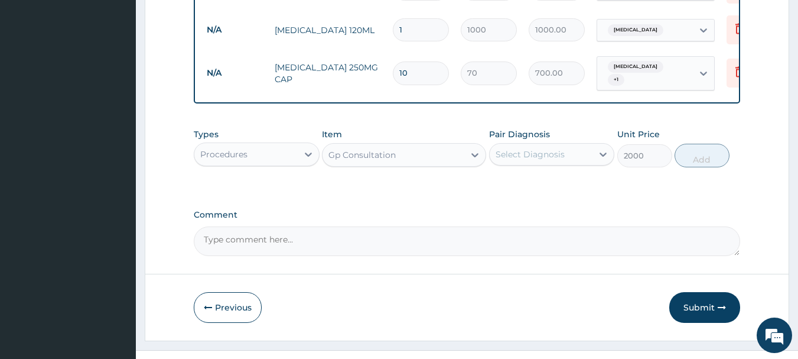
click at [539, 157] on div "Select Diagnosis" at bounding box center [530, 154] width 69 height 12
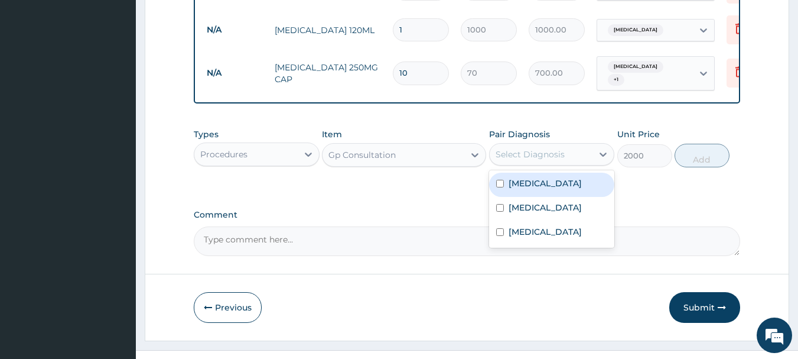
click at [496, 181] on input "checkbox" at bounding box center [500, 184] width 8 height 8
checkbox input "true"
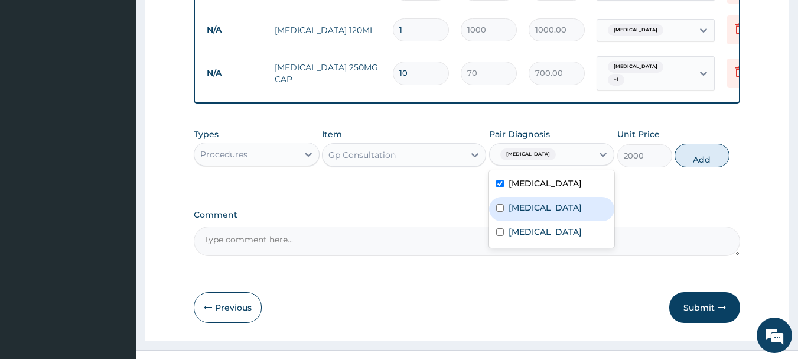
click at [497, 204] on input "checkbox" at bounding box center [500, 208] width 8 height 8
checkbox input "true"
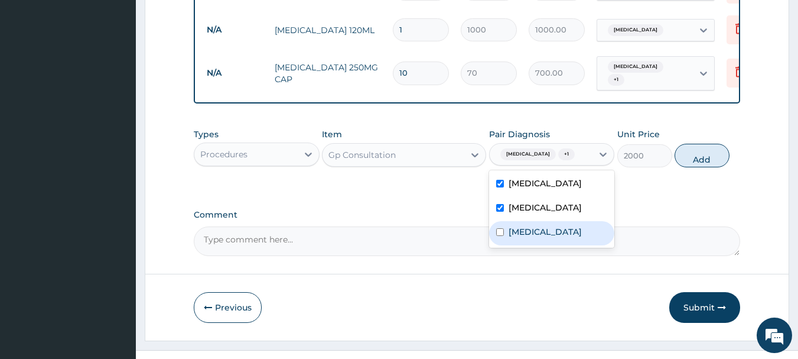
click at [500, 236] on input "checkbox" at bounding box center [500, 232] width 8 height 8
checkbox input "true"
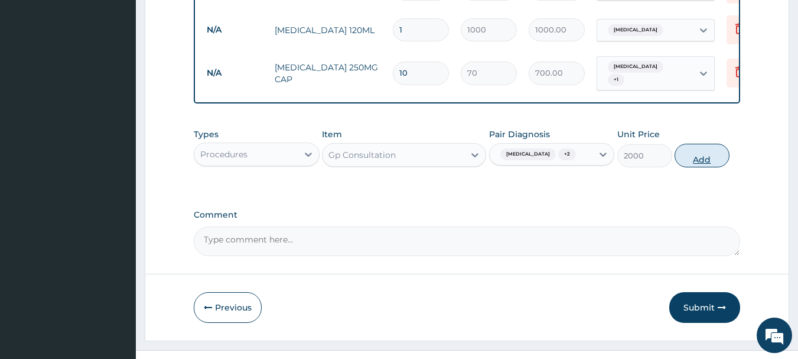
click at [692, 161] on button "Add" at bounding box center [702, 156] width 55 height 24
type input "0"
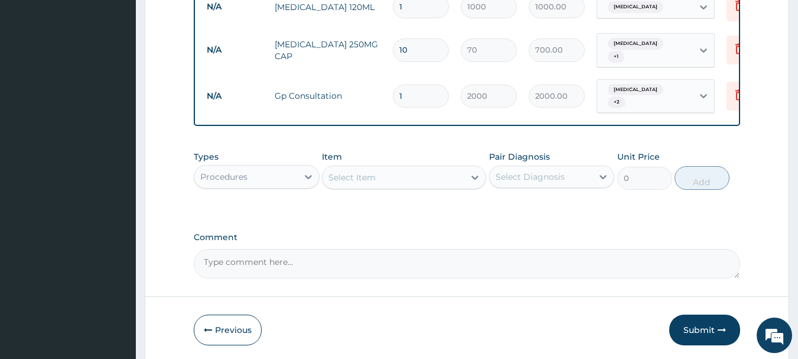
scroll to position [972, 0]
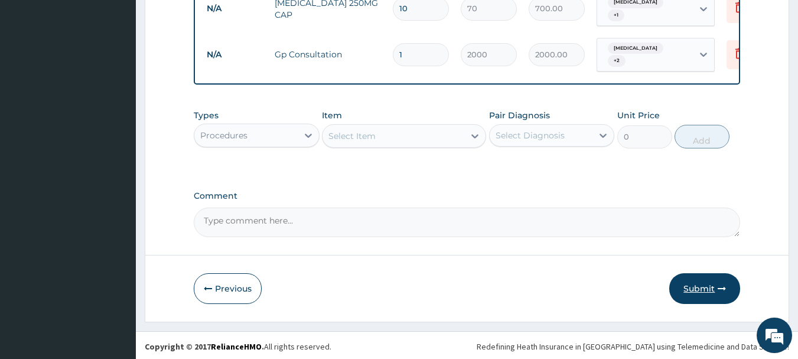
click at [712, 288] on button "Submit" at bounding box center [704, 288] width 71 height 31
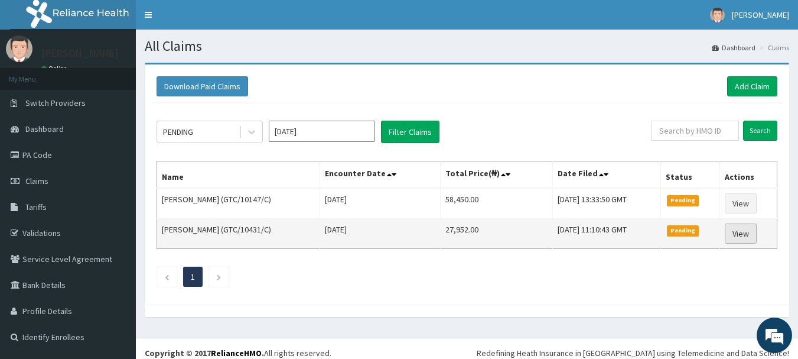
click at [744, 237] on link "View" at bounding box center [741, 233] width 32 height 20
click at [739, 232] on link "View" at bounding box center [741, 233] width 32 height 20
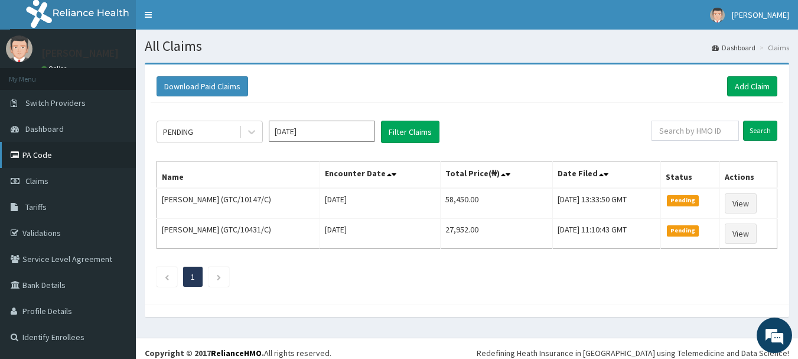
click at [40, 156] on link "PA Code" at bounding box center [68, 155] width 136 height 26
click at [744, 84] on link "Add Claim" at bounding box center [752, 86] width 50 height 20
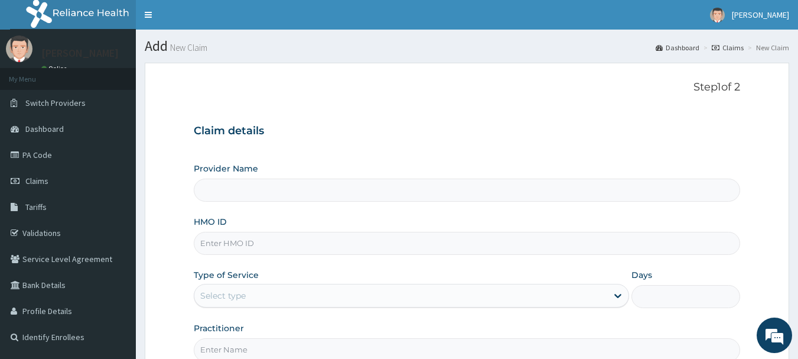
type input "[GEOGRAPHIC_DATA]"
click at [268, 242] on input "HMO ID" at bounding box center [467, 243] width 547 height 23
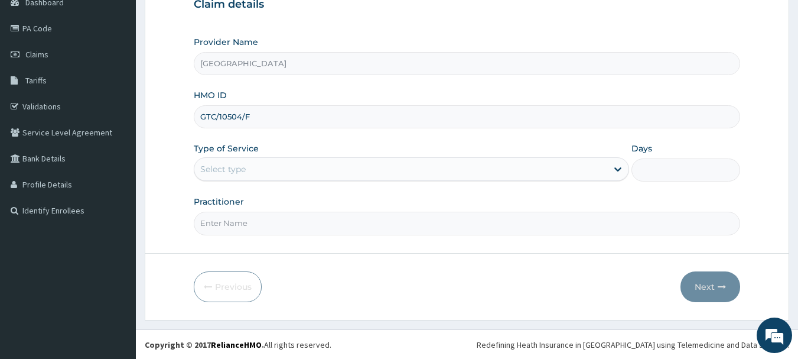
scroll to position [127, 0]
type input "GTC/10504/F"
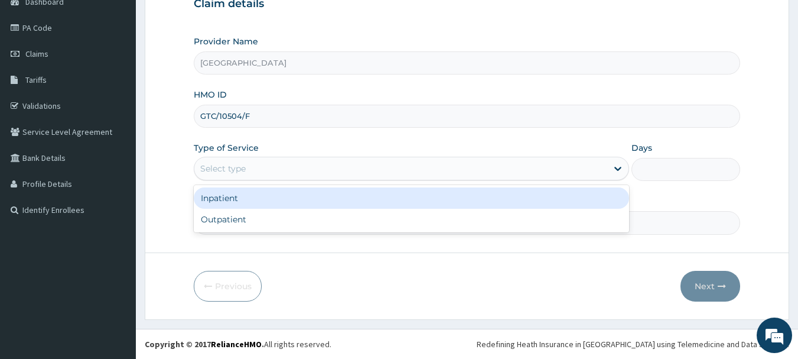
click at [241, 173] on div "Select type" at bounding box center [222, 168] width 45 height 12
click at [227, 199] on div "Inpatient" at bounding box center [411, 197] width 435 height 21
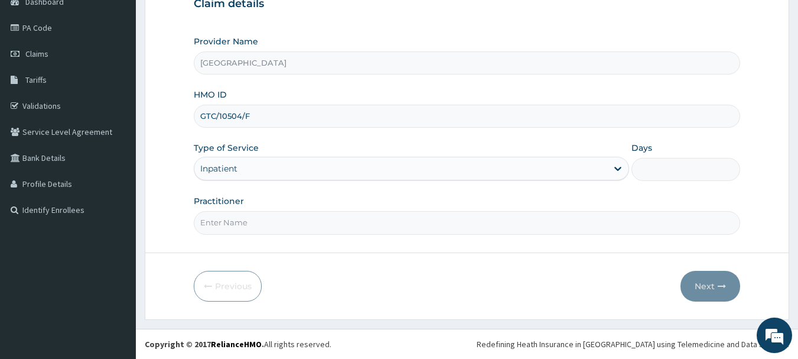
click at [659, 171] on input "Days" at bounding box center [685, 169] width 109 height 23
type input "2"
click at [363, 227] on input "Practitioner" at bounding box center [467, 222] width 547 height 23
type input "DANIEL EDZII"
click at [712, 284] on button "Next" at bounding box center [710, 286] width 60 height 31
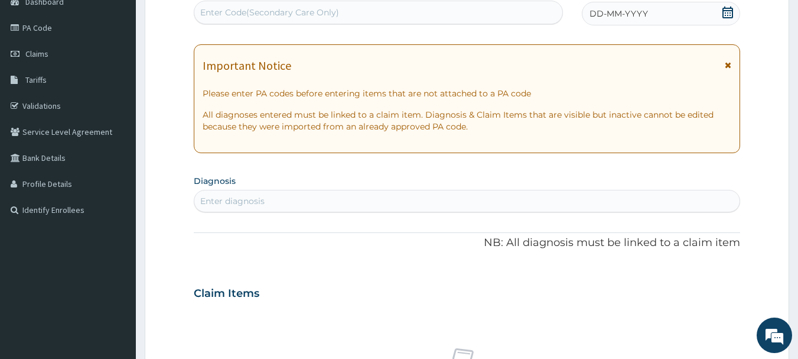
click at [431, 8] on div "Enter Code(Secondary Care Only)" at bounding box center [378, 12] width 369 height 19
type input "PA/549F54"
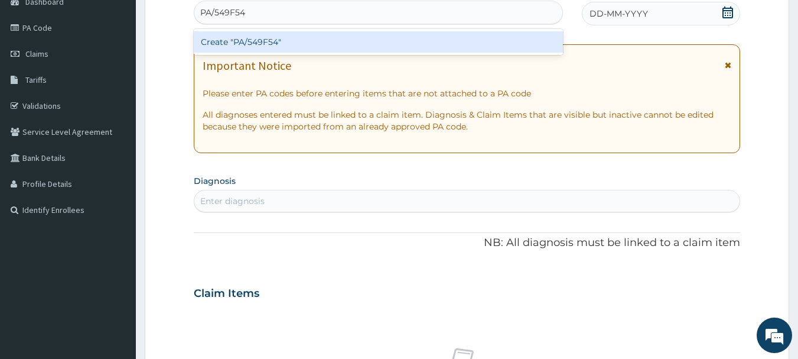
click at [286, 37] on div "Create "PA/549F54"" at bounding box center [379, 41] width 370 height 21
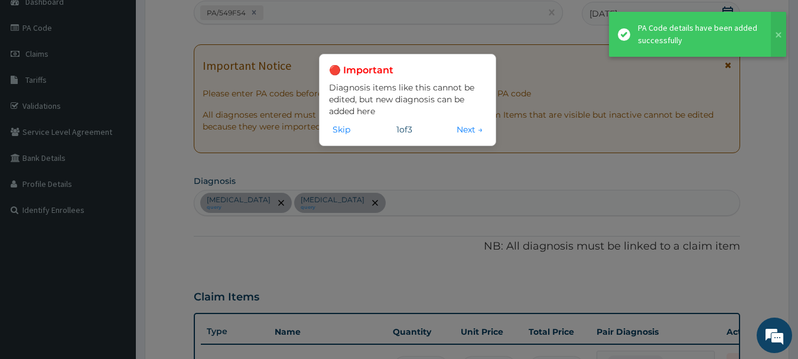
scroll to position [145, 0]
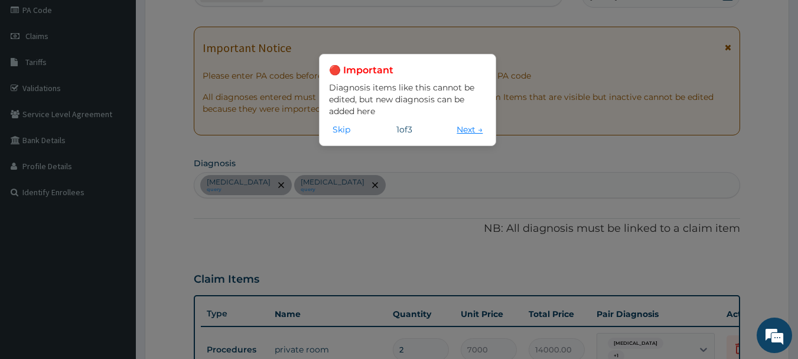
click at [462, 128] on button "Next →" at bounding box center [469, 129] width 33 height 13
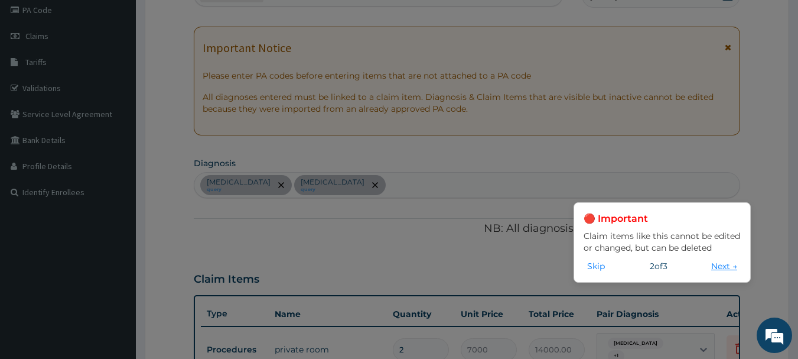
click at [718, 265] on button "Next →" at bounding box center [724, 265] width 33 height 13
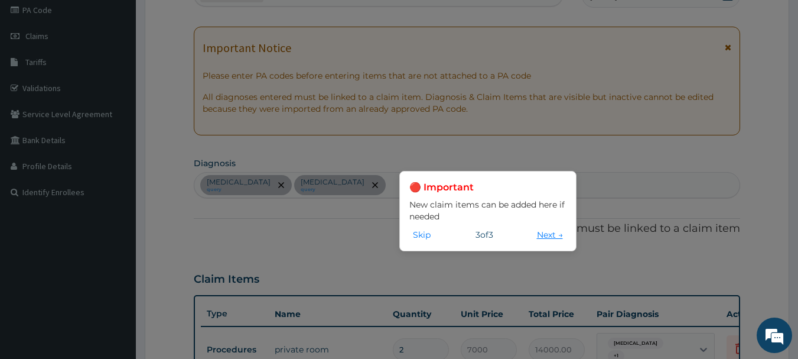
click at [537, 234] on button "Next →" at bounding box center [549, 234] width 33 height 13
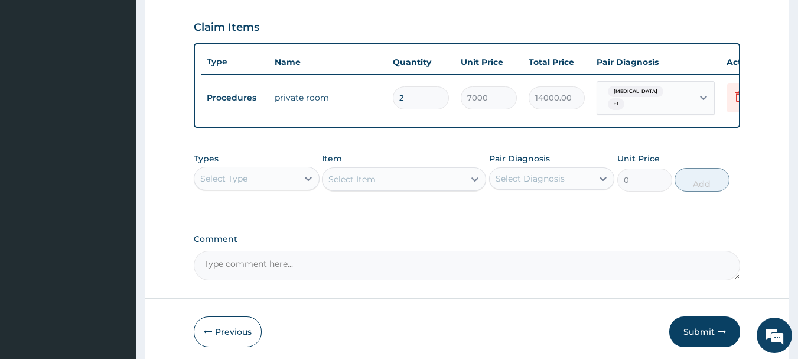
scroll to position [398, 0]
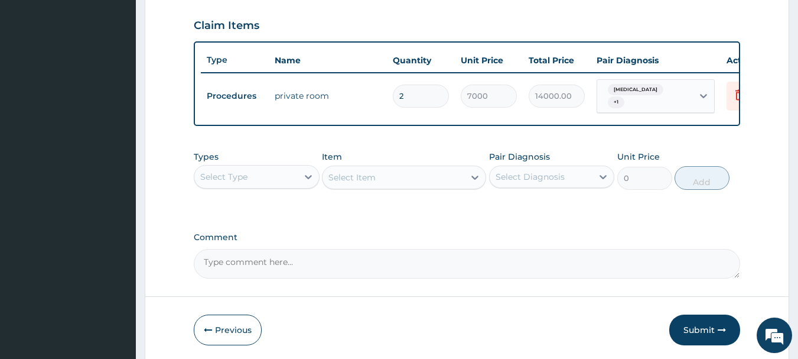
click at [266, 180] on div "Select Type" at bounding box center [245, 176] width 103 height 19
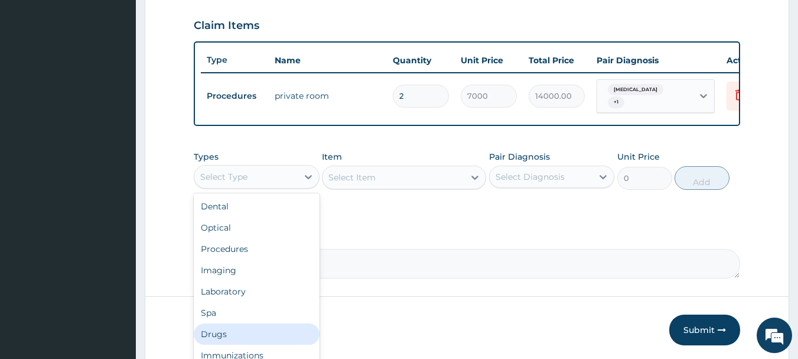
click at [223, 337] on div "Drugs" at bounding box center [257, 333] width 126 height 21
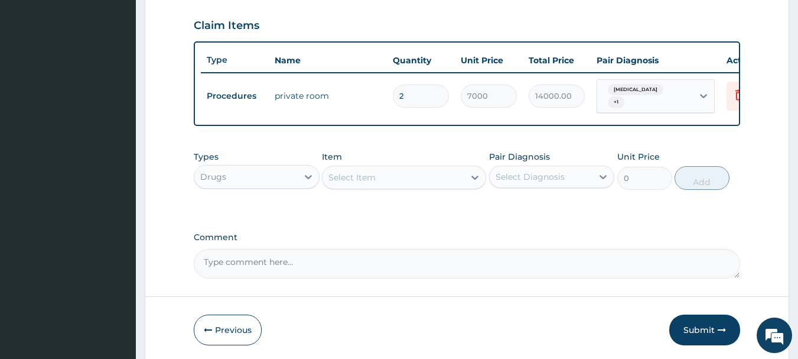
click at [396, 179] on div "Select Item" at bounding box center [393, 177] width 142 height 19
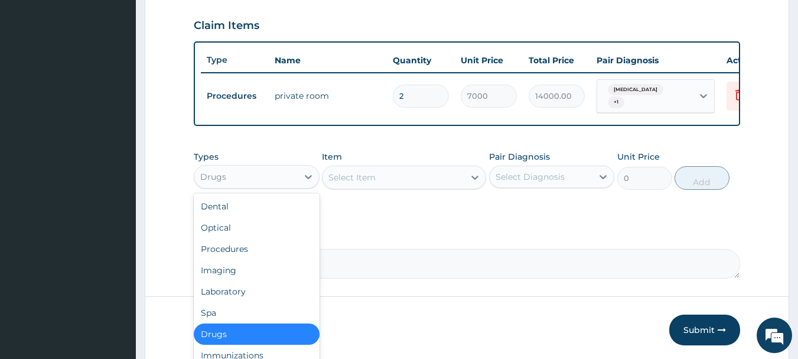
click at [261, 182] on div "Drugs" at bounding box center [245, 176] width 103 height 19
click at [230, 296] on div "Laboratory" at bounding box center [257, 291] width 126 height 21
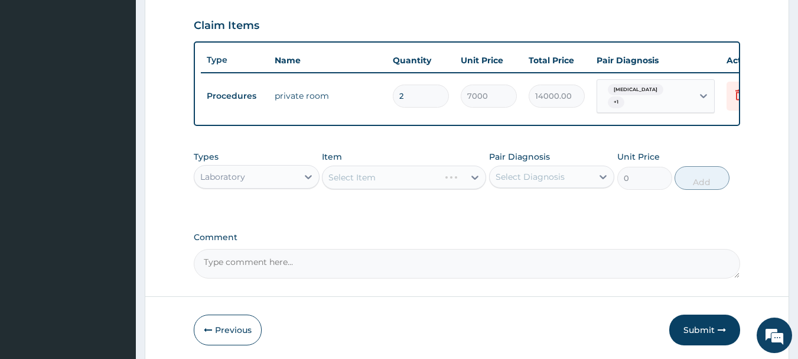
click at [380, 181] on div "Select Item" at bounding box center [404, 177] width 164 height 24
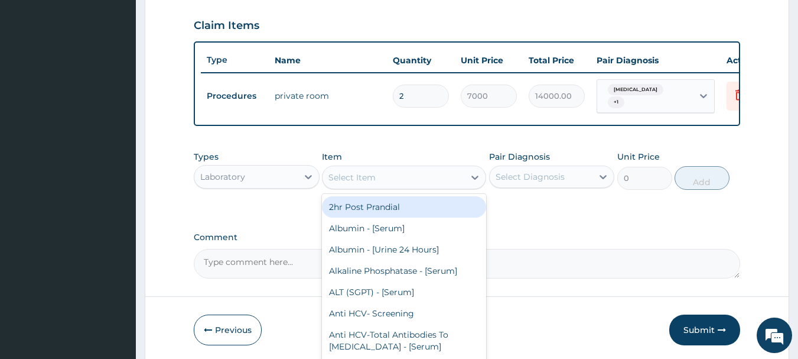
click at [372, 182] on div "Select Item" at bounding box center [351, 177] width 47 height 12
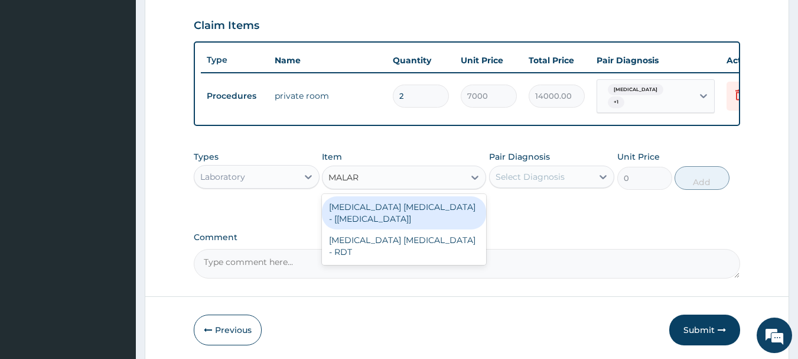
type input "MALARI"
click at [367, 210] on div "Malaria Parasite - [Blood Film]" at bounding box center [404, 212] width 164 height 33
type input "1000"
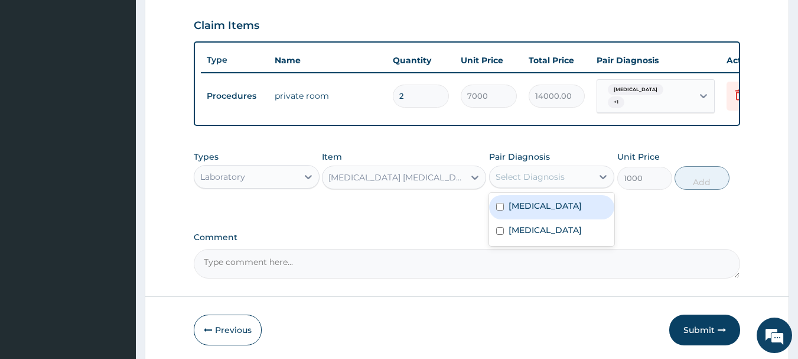
click at [549, 180] on div "Select Diagnosis" at bounding box center [530, 177] width 69 height 12
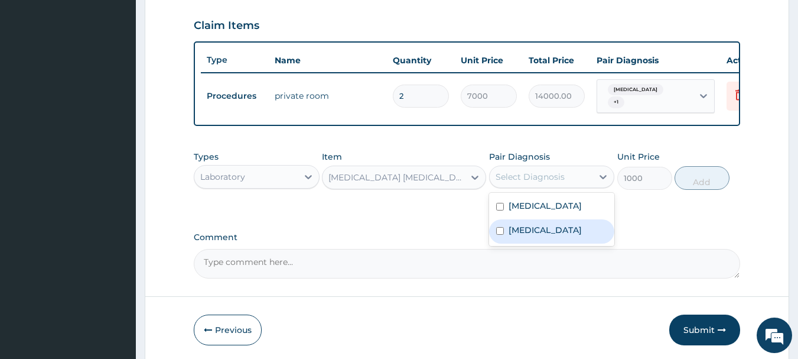
click at [501, 233] on input "checkbox" at bounding box center [500, 231] width 8 height 8
checkbox input "true"
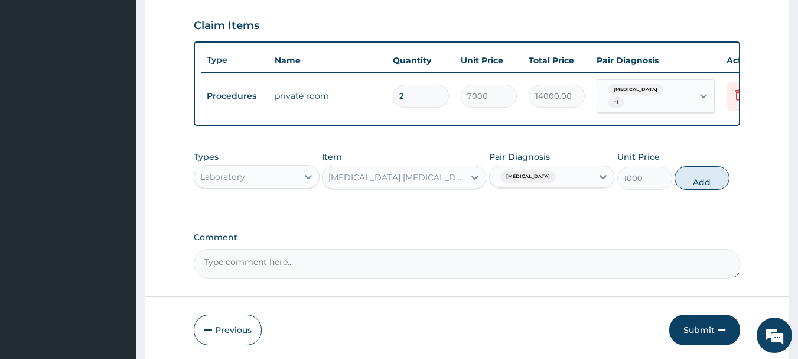
click at [699, 181] on button "Add" at bounding box center [702, 178] width 55 height 24
type input "0"
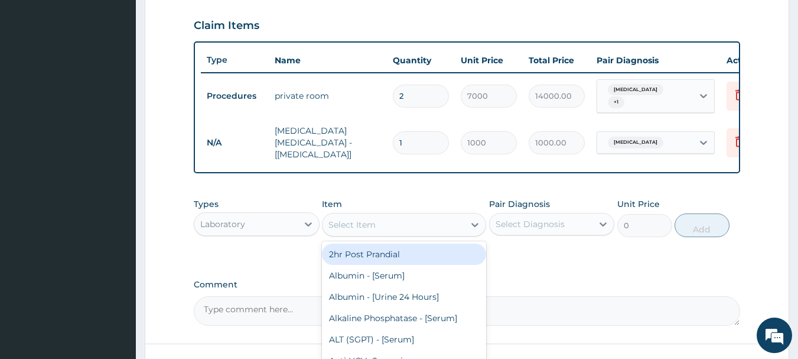
click at [391, 223] on div "Select Item" at bounding box center [393, 224] width 142 height 19
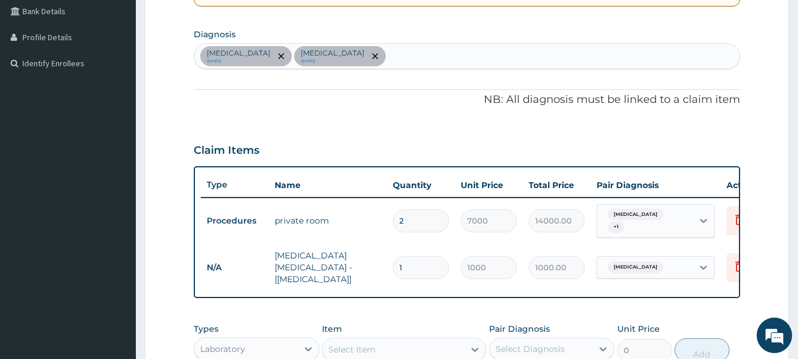
scroll to position [272, 0]
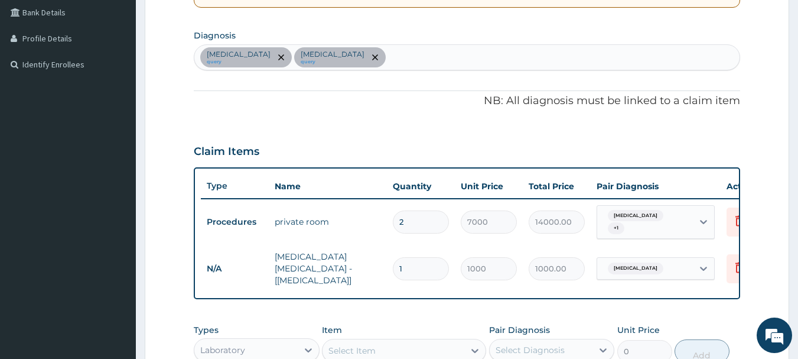
click at [420, 56] on div "Typhoid fever query Falciparum malaria query" at bounding box center [467, 57] width 546 height 25
type input "ANEMIA"
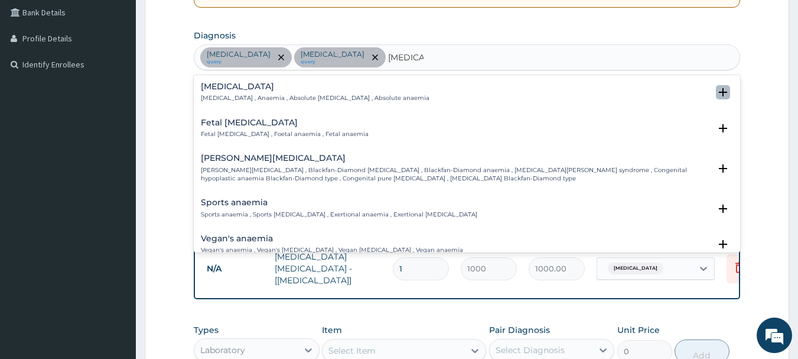
click at [719, 91] on icon "open select status" at bounding box center [723, 92] width 8 height 8
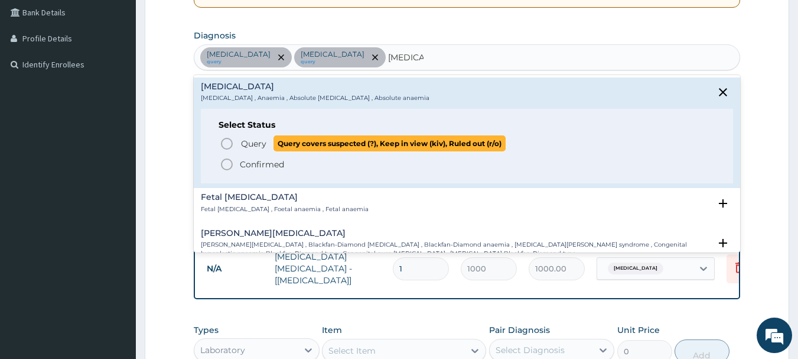
click at [227, 142] on icon "status option query" at bounding box center [227, 143] width 14 height 14
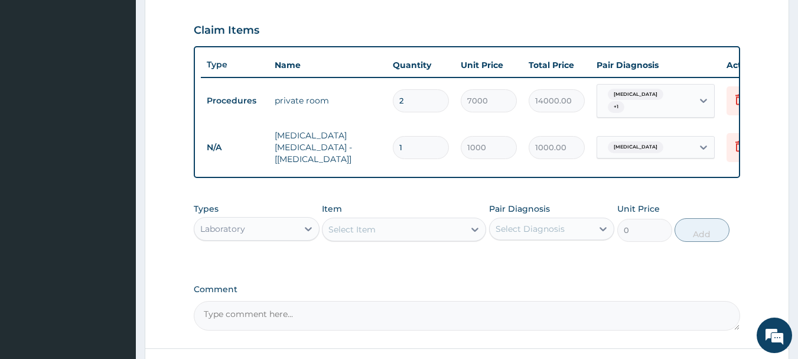
scroll to position [399, 0]
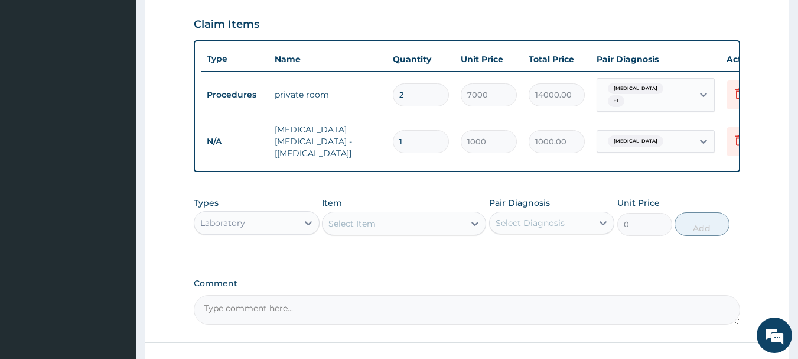
click at [366, 219] on div "Select Item" at bounding box center [351, 223] width 47 height 12
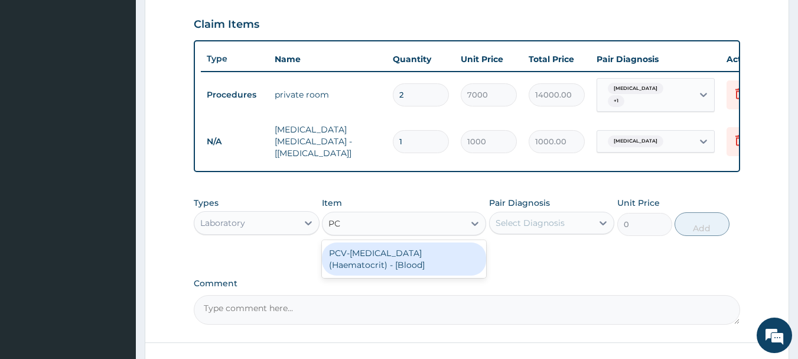
type input "PCV"
click at [361, 257] on div "PCV-Packed Cell Volume (Haematocrit) - [Blood]" at bounding box center [404, 258] width 164 height 33
type input "1000"
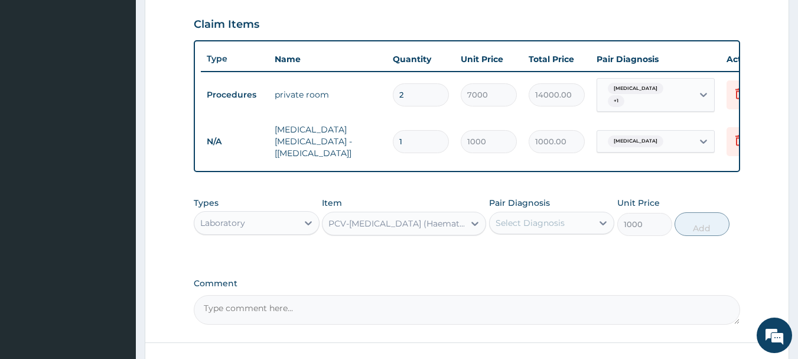
click at [536, 217] on div "Select Diagnosis" at bounding box center [530, 223] width 69 height 12
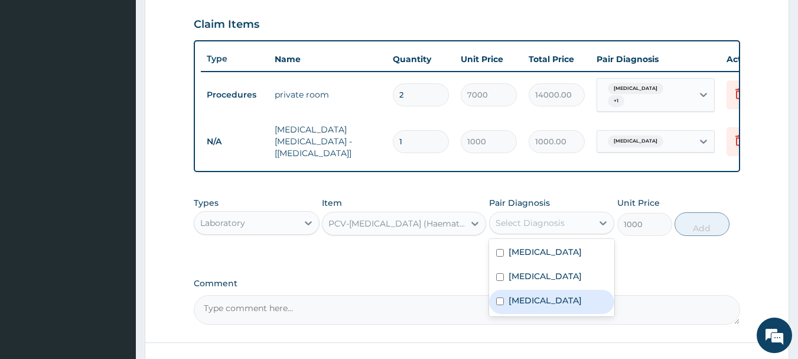
click at [501, 299] on input "checkbox" at bounding box center [500, 301] width 8 height 8
checkbox input "true"
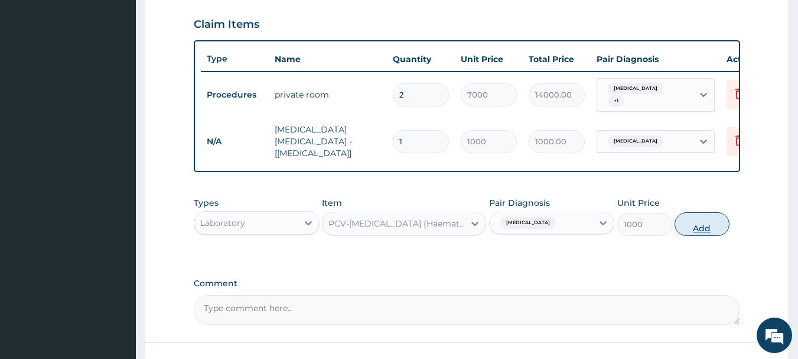
click at [698, 229] on button "Add" at bounding box center [702, 224] width 55 height 24
type input "0"
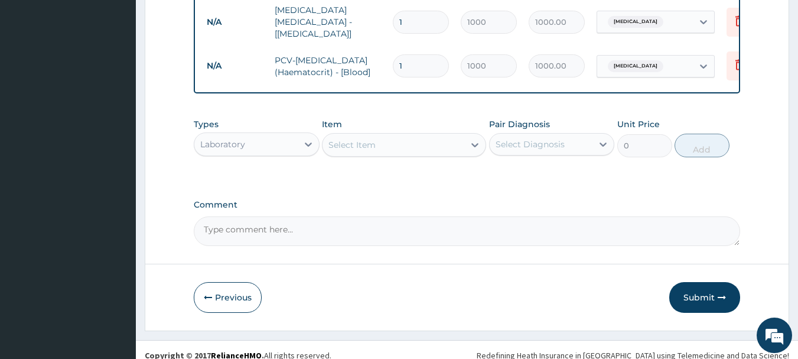
scroll to position [527, 0]
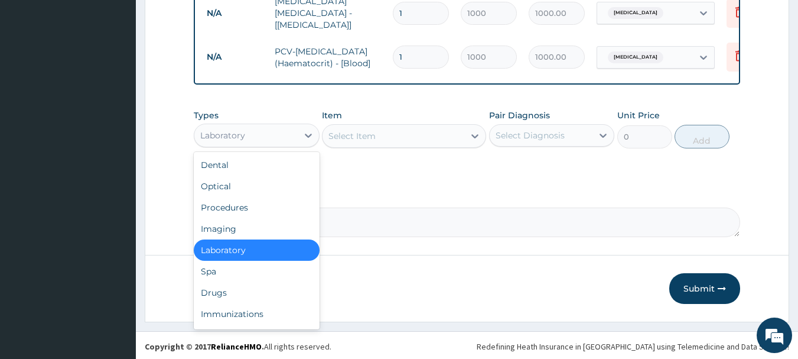
click at [263, 139] on div "Laboratory" at bounding box center [245, 135] width 103 height 19
click at [219, 289] on div "Drugs" at bounding box center [257, 292] width 126 height 21
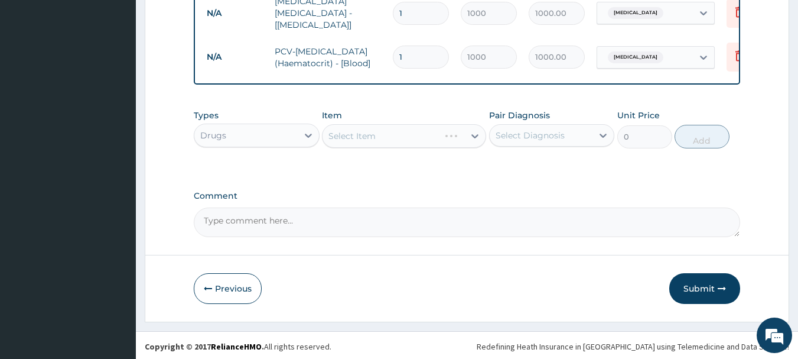
click at [376, 139] on div "Select Item" at bounding box center [404, 136] width 164 height 24
click at [374, 131] on div "Select Item" at bounding box center [351, 136] width 47 height 12
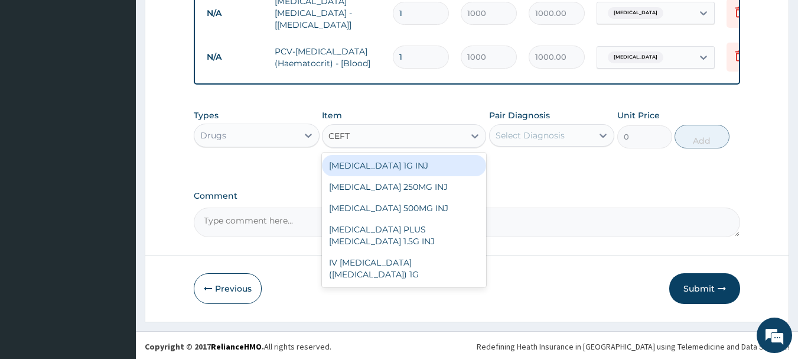
type input "CEFTR"
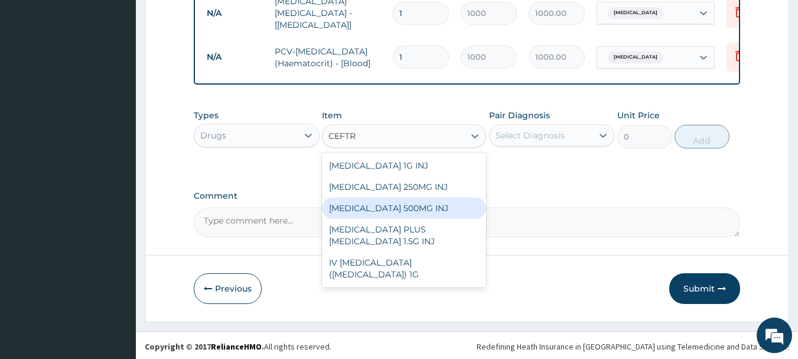
click at [374, 206] on div "CEFTRIAXONE 500MG INJ" at bounding box center [404, 207] width 164 height 21
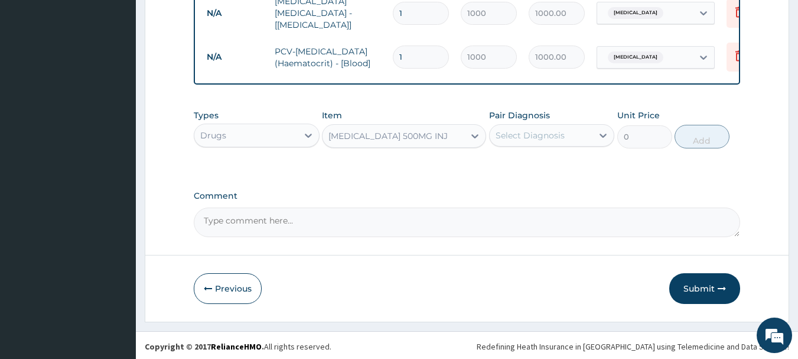
type input "2500"
click at [529, 133] on div "Select Diagnosis" at bounding box center [530, 135] width 69 height 12
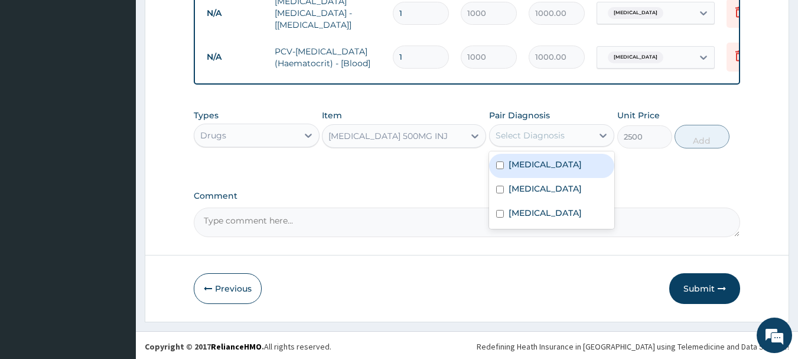
click at [501, 162] on input "checkbox" at bounding box center [500, 165] width 8 height 8
checkbox input "true"
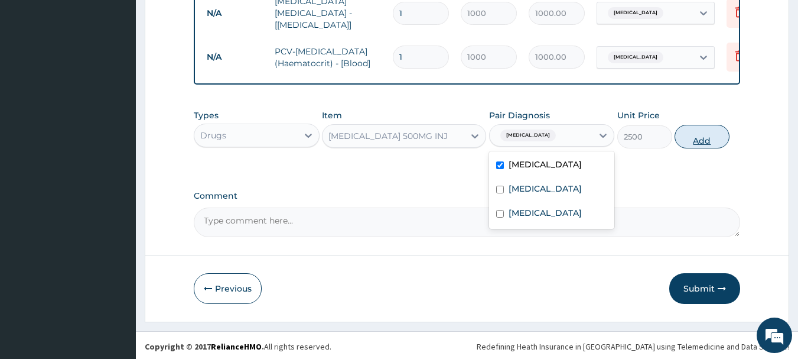
click at [702, 136] on button "Add" at bounding box center [702, 137] width 55 height 24
type input "0"
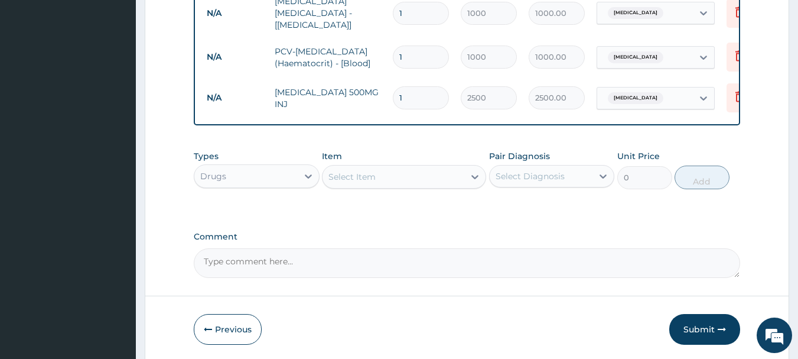
type input "0.00"
type input "4"
type input "10000.00"
type input "4"
click at [347, 172] on div "Select Item" at bounding box center [351, 177] width 47 height 12
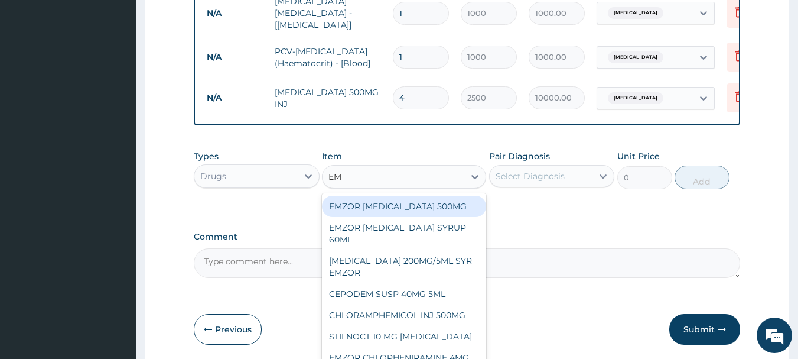
type input "EMA"
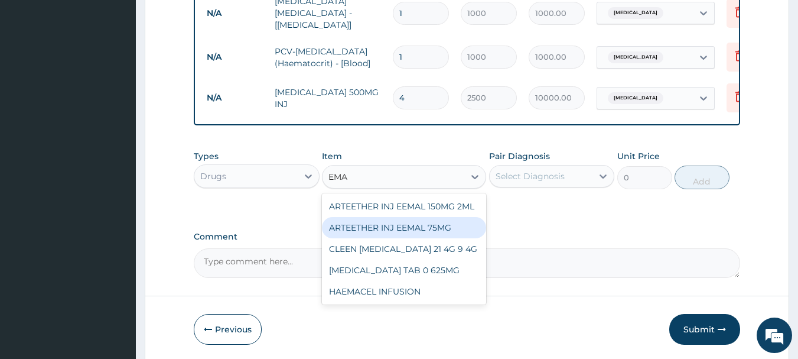
click at [370, 227] on div "ARTEETHER INJ EEMAL 75MG" at bounding box center [404, 227] width 164 height 21
type input "850"
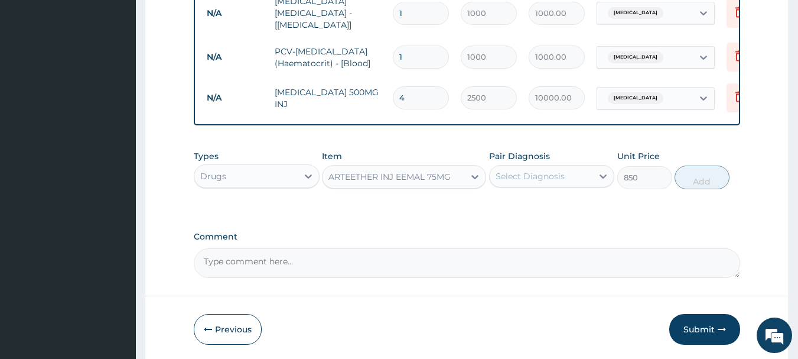
click at [527, 174] on div "Select Diagnosis" at bounding box center [530, 176] width 69 height 12
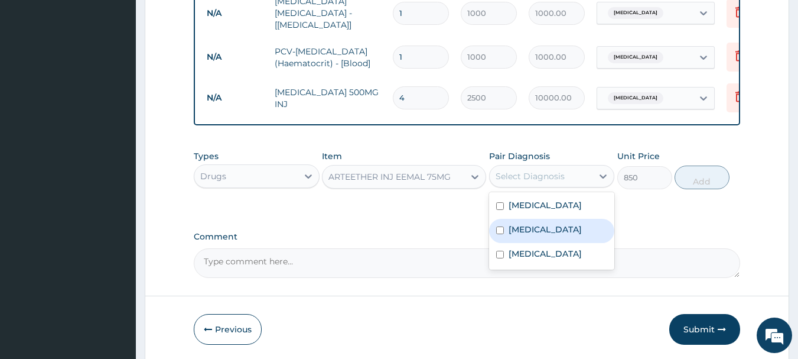
click at [502, 229] on input "checkbox" at bounding box center [500, 230] width 8 height 8
checkbox input "true"
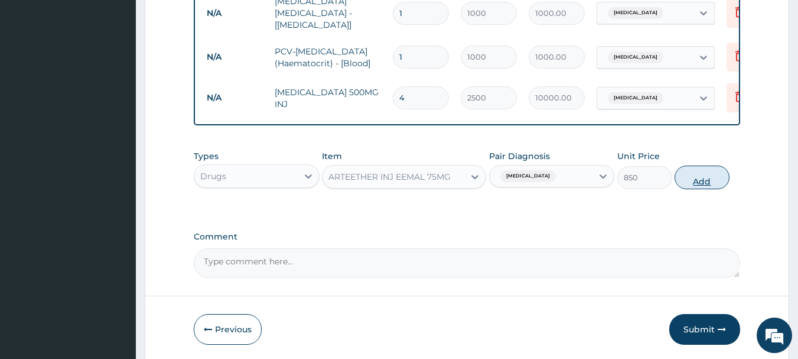
click at [695, 172] on button "Add" at bounding box center [702, 177] width 55 height 24
type input "0"
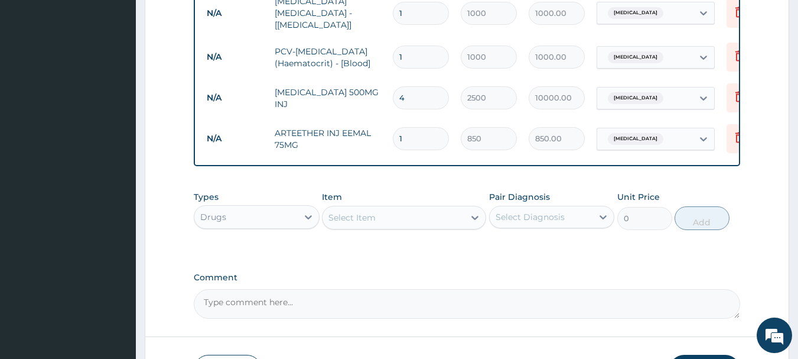
type input "0.00"
type input "3"
type input "2550.00"
type input "3"
click at [370, 213] on div "Select Item" at bounding box center [351, 217] width 47 height 12
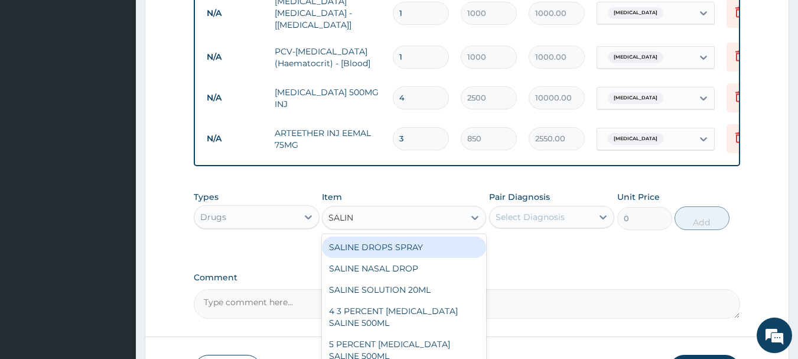
type input "SALINE"
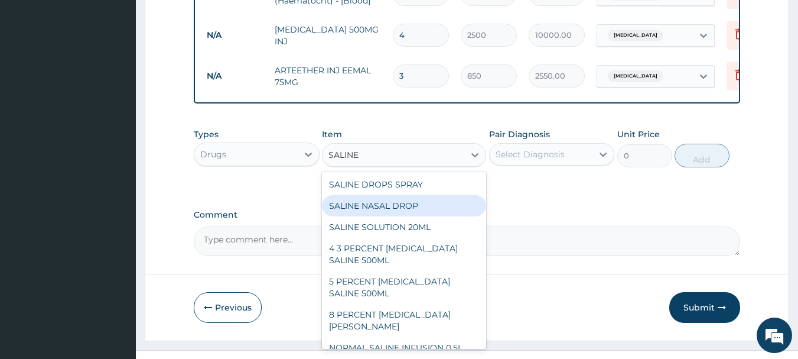
scroll to position [609, 0]
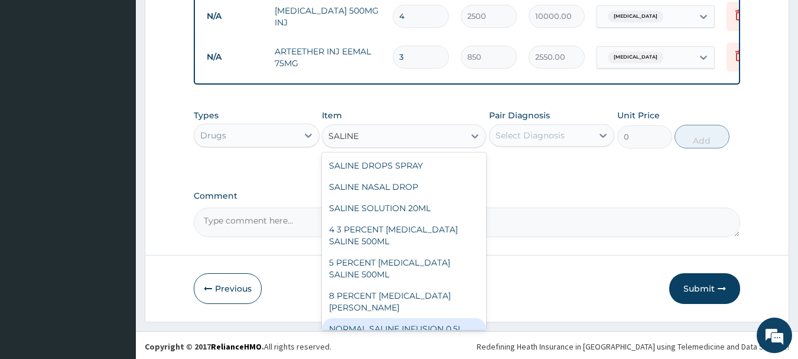
click at [391, 318] on div "NORMAL SALINE INFUSION 0.5L" at bounding box center [404, 328] width 164 height 21
type input "2250"
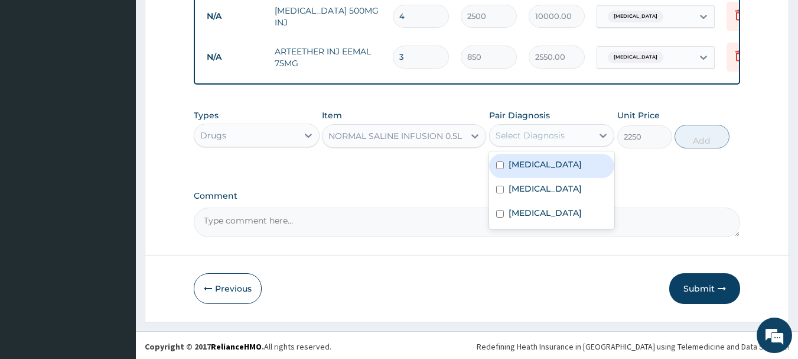
click at [553, 134] on div "Select Diagnosis" at bounding box center [530, 135] width 69 height 12
click at [501, 162] on input "checkbox" at bounding box center [500, 165] width 8 height 8
checkbox input "true"
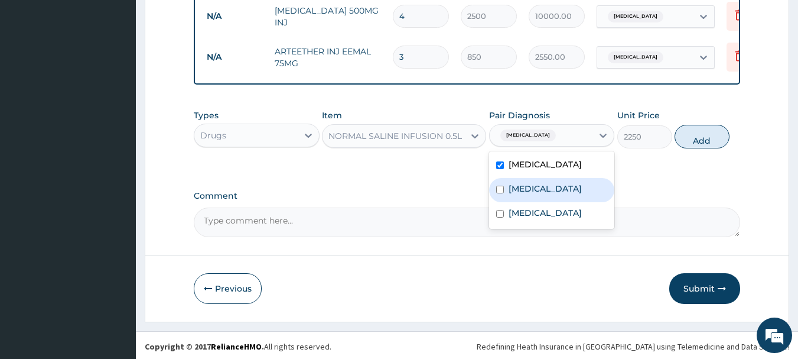
click at [501, 185] on input "checkbox" at bounding box center [500, 189] width 8 height 8
checkbox input "true"
click at [702, 138] on button "Add" at bounding box center [702, 137] width 55 height 24
type input "0"
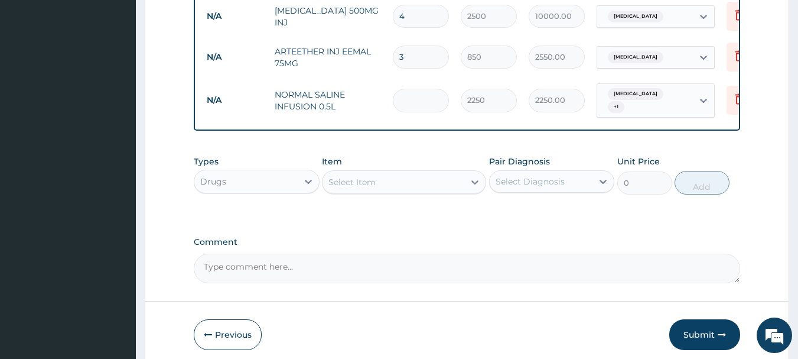
type input "0.00"
type input "3"
type input "6750.00"
type input "3"
click at [373, 176] on div "Select Item" at bounding box center [351, 182] width 47 height 12
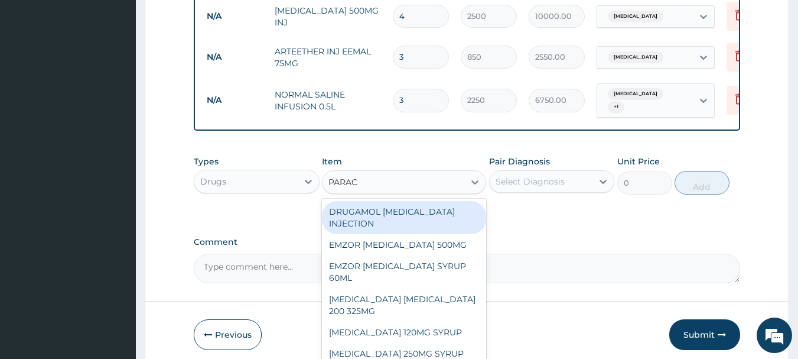
type input "PARACE"
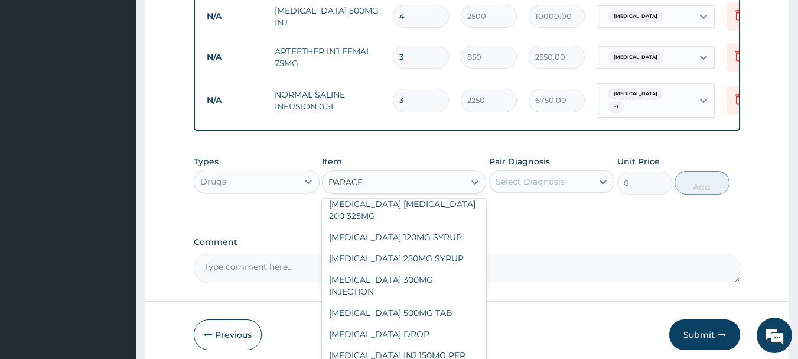
scroll to position [99, 0]
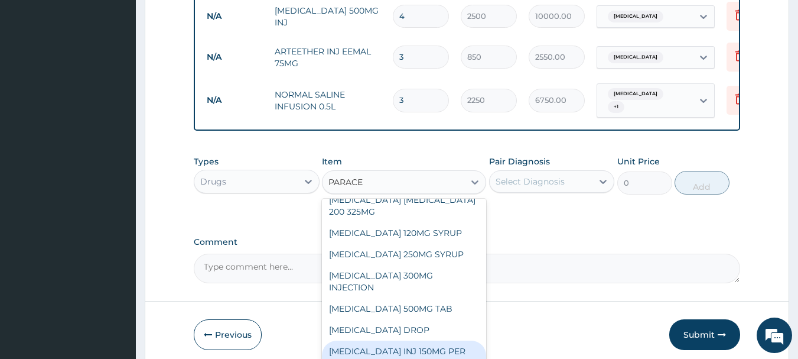
click at [388, 342] on div "PARACETAMOL INJ 150MG PER ML" at bounding box center [404, 356] width 164 height 33
type input "200"
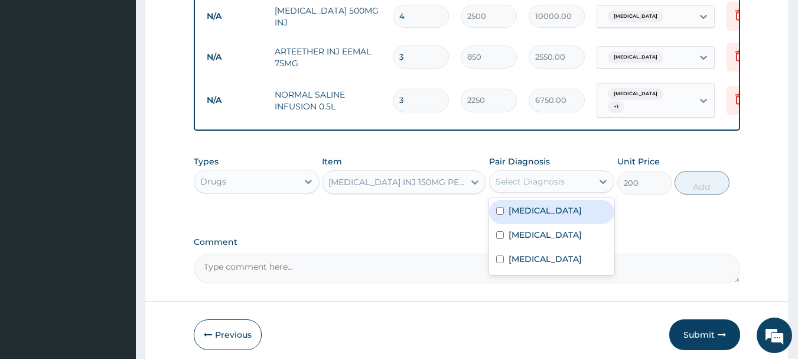
click at [551, 175] on div "Select Diagnosis" at bounding box center [530, 181] width 69 height 12
click at [499, 207] on input "checkbox" at bounding box center [500, 211] width 8 height 8
checkbox input "true"
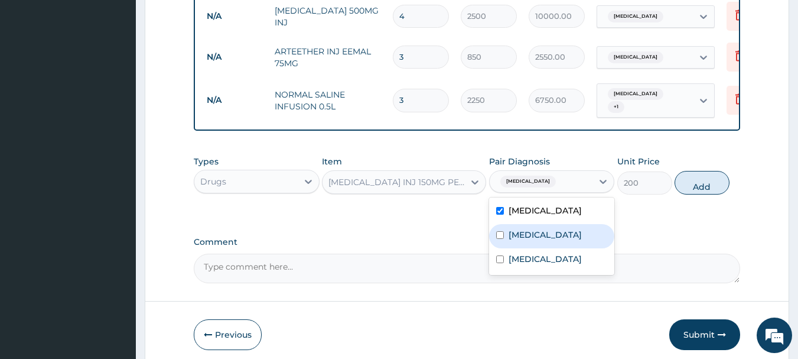
click at [502, 231] on input "checkbox" at bounding box center [500, 235] width 8 height 8
checkbox input "true"
click at [682, 178] on button "Add" at bounding box center [702, 183] width 55 height 24
type input "0"
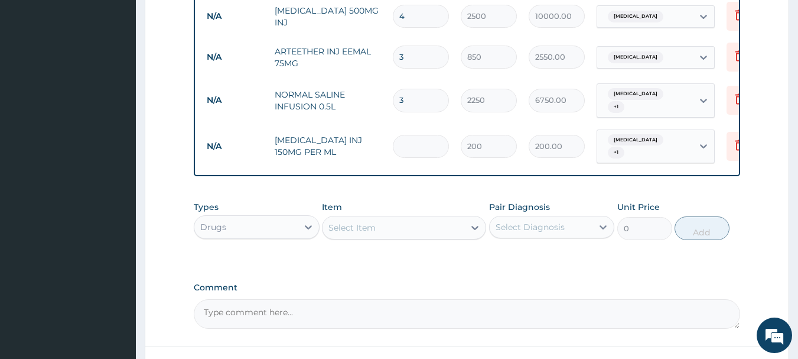
type input "0.00"
type input "6"
type input "1200.00"
type input "6"
click at [387, 218] on div "Select Item" at bounding box center [393, 227] width 142 height 19
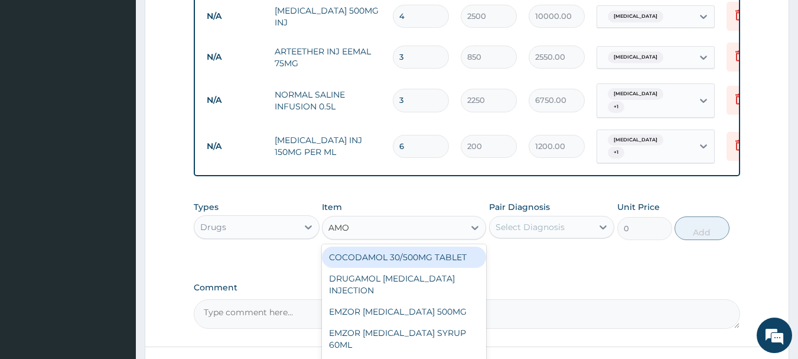
type input "AMOX"
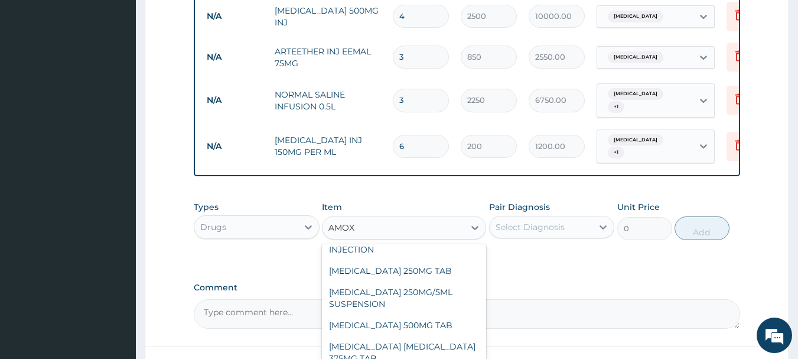
scroll to position [66, 0]
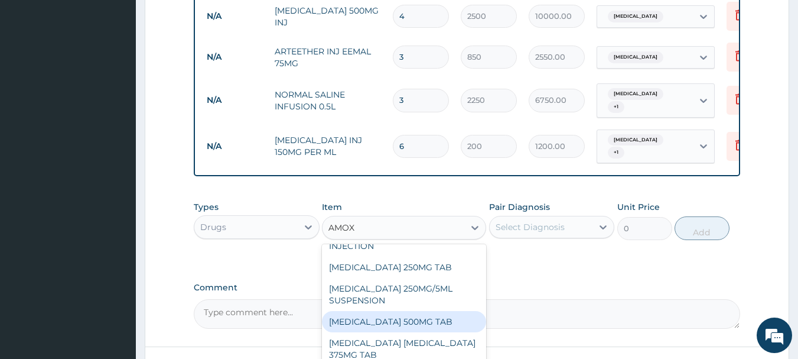
click at [419, 311] on div "AMOXICILLIN 500MG TAB" at bounding box center [404, 321] width 164 height 21
type input "70"
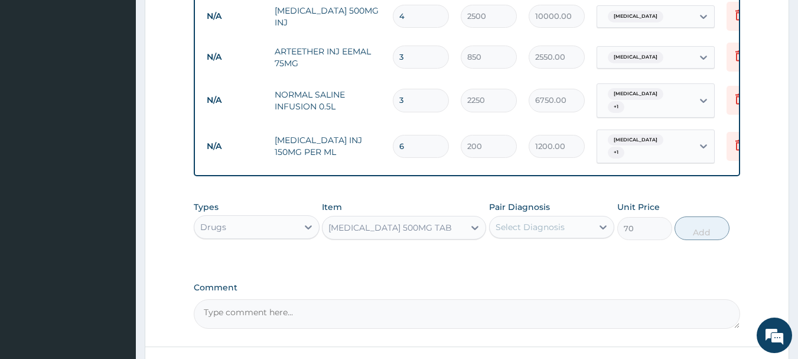
click at [527, 221] on div "Select Diagnosis" at bounding box center [530, 227] width 69 height 12
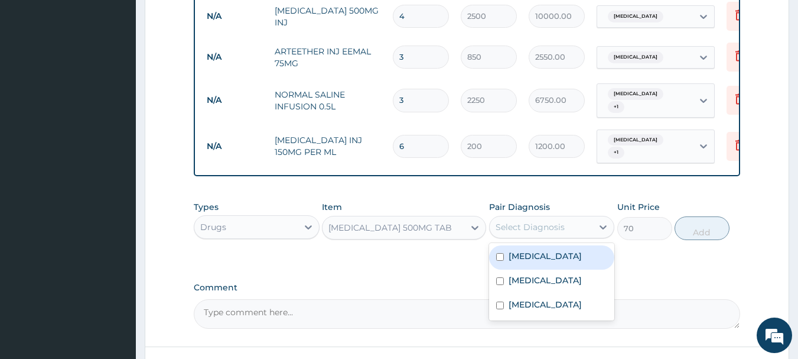
click at [500, 253] on input "checkbox" at bounding box center [500, 257] width 8 height 8
checkbox input "true"
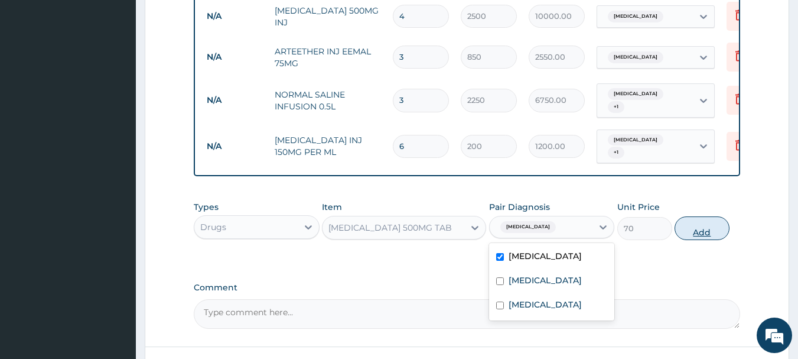
click at [686, 220] on button "Add" at bounding box center [702, 228] width 55 height 24
type input "0"
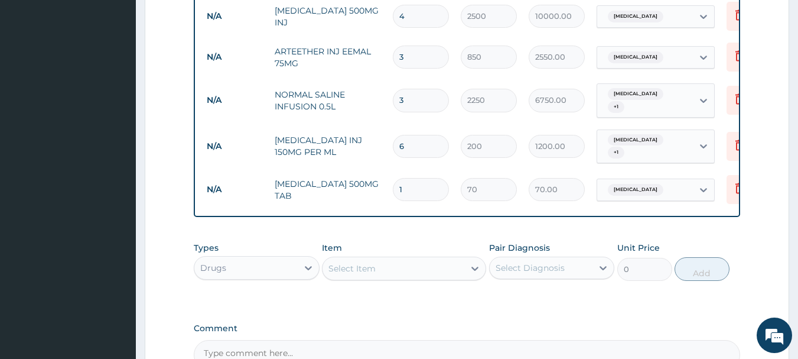
type input "10"
type input "700.00"
type input "10"
click at [376, 259] on div "Select Item" at bounding box center [393, 268] width 142 height 19
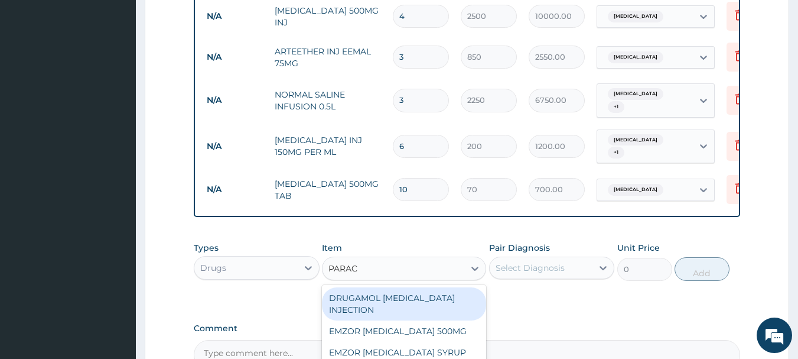
type input "PARACE"
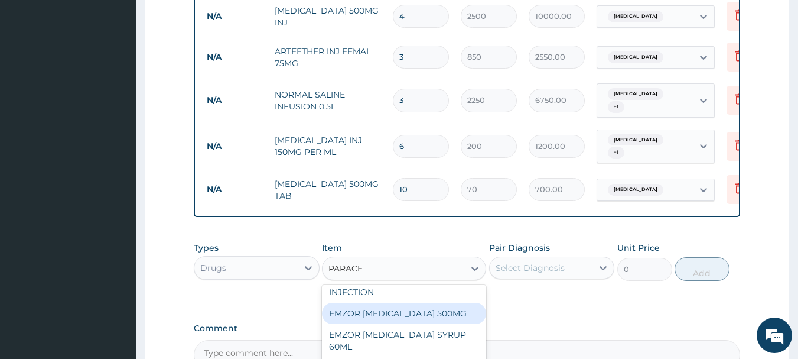
scroll to position [16, 0]
click at [405, 304] on div "EMZOR PARACETAMOL 500MG" at bounding box center [404, 314] width 164 height 21
type input "30"
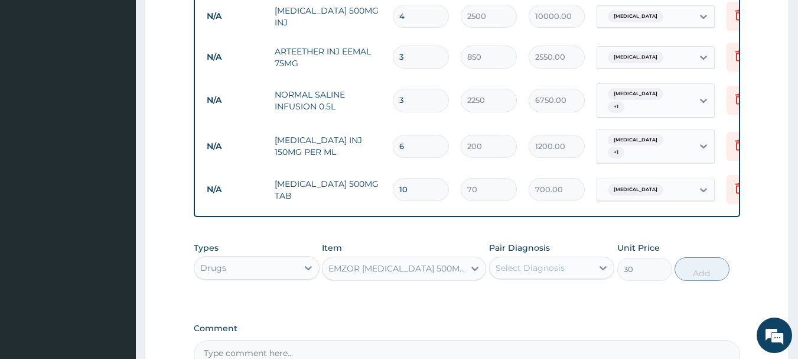
click at [528, 262] on div "Select Diagnosis" at bounding box center [530, 268] width 69 height 12
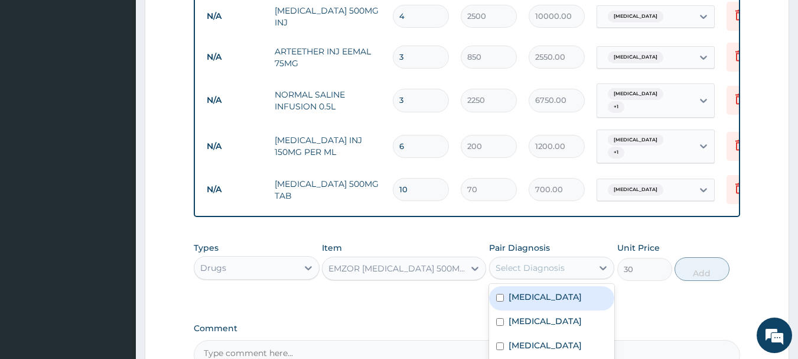
click at [503, 294] on input "checkbox" at bounding box center [500, 298] width 8 height 8
checkbox input "true"
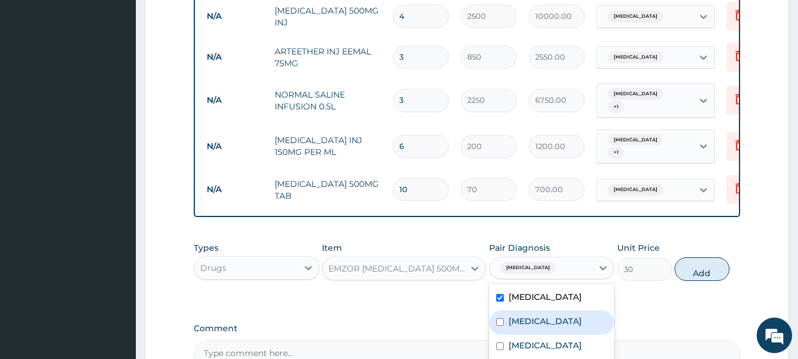
click at [504, 310] on div "Falciparum malaria" at bounding box center [552, 322] width 126 height 24
checkbox input "true"
click at [693, 258] on button "Add" at bounding box center [702, 269] width 55 height 24
type input "0"
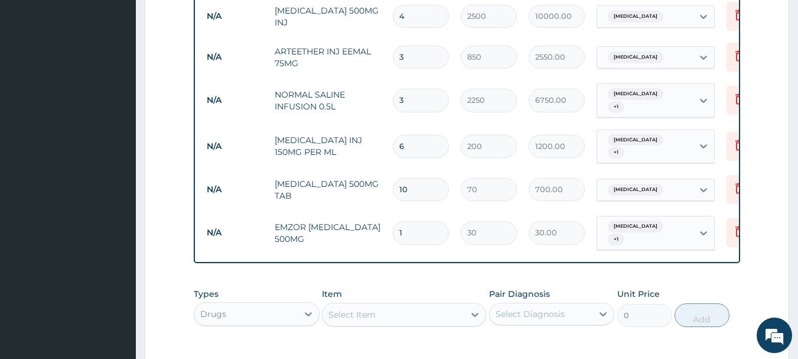
type input "18"
type input "540.00"
type input "18"
click at [272, 304] on div "Drugs" at bounding box center [245, 313] width 103 height 19
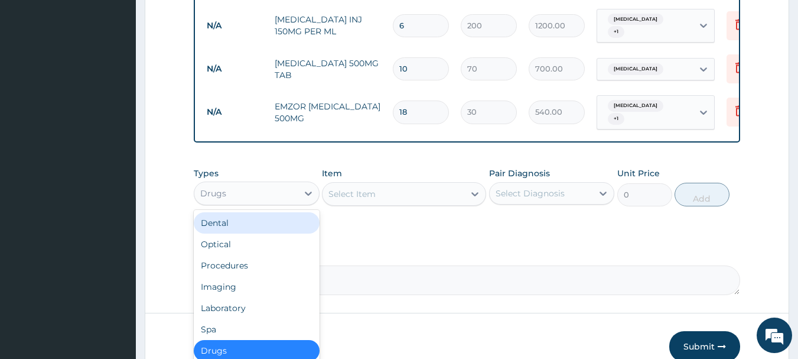
scroll to position [772, 0]
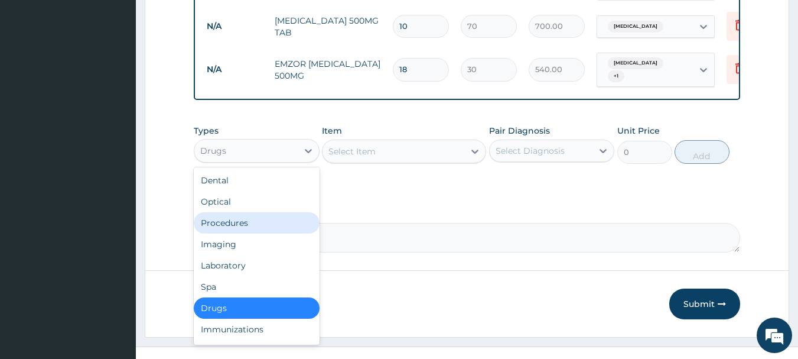
click at [225, 212] on div "Procedures" at bounding box center [257, 222] width 126 height 21
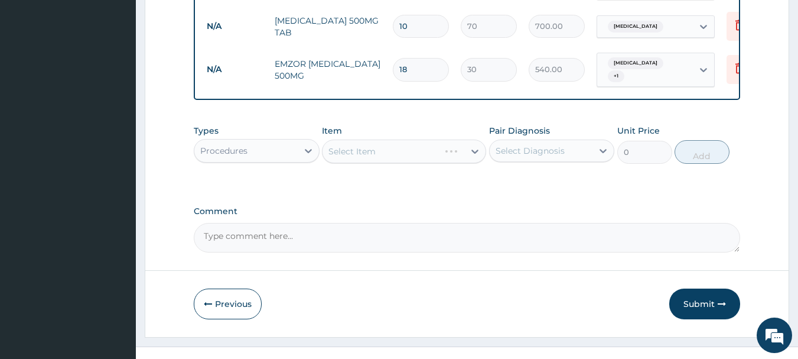
click at [409, 139] on div "Select Item" at bounding box center [404, 151] width 164 height 24
click at [474, 139] on div "Select Item" at bounding box center [404, 151] width 164 height 24
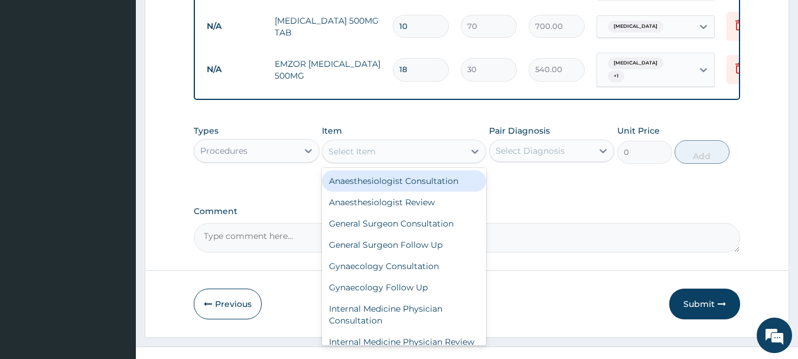
click at [445, 142] on div "Select Item" at bounding box center [393, 151] width 142 height 19
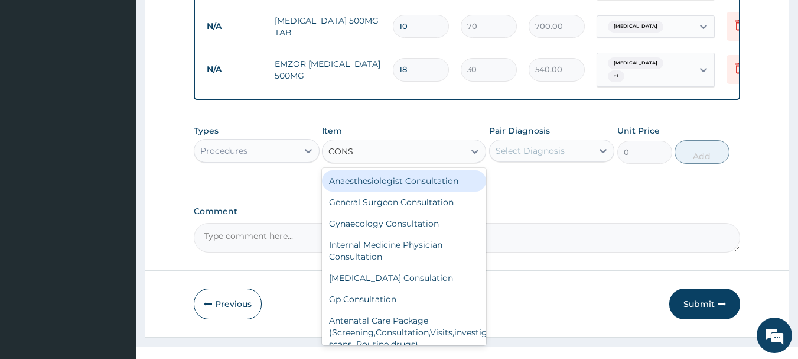
type input "CONSU"
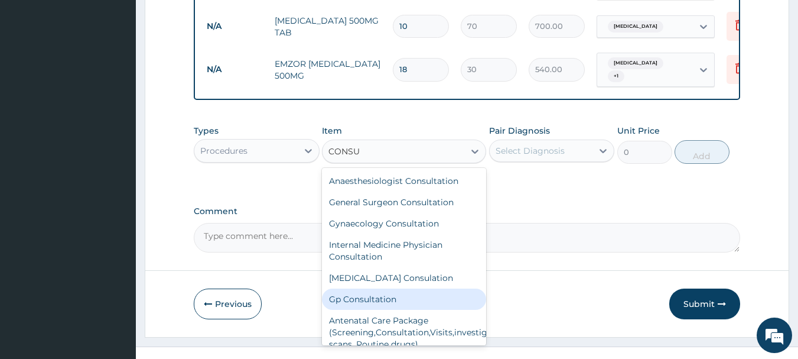
click at [355, 288] on div "Gp Consultation" at bounding box center [404, 298] width 164 height 21
type input "2000"
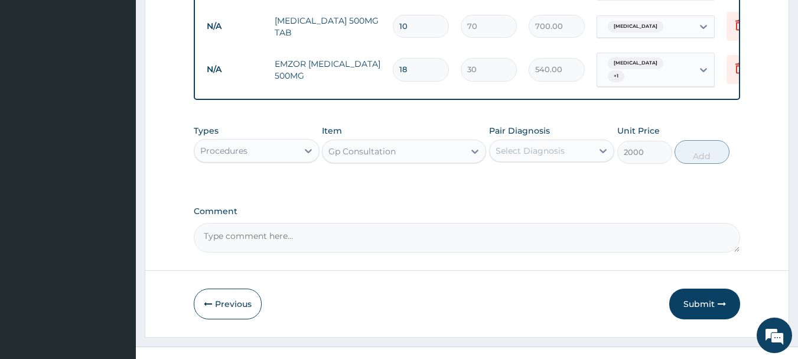
click at [529, 145] on div "Select Diagnosis" at bounding box center [530, 151] width 69 height 12
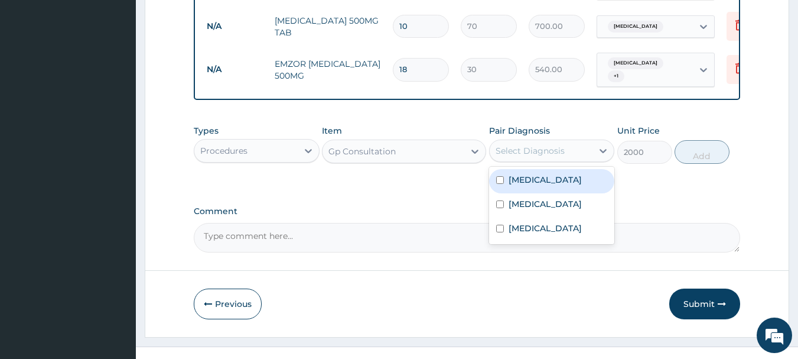
click at [500, 176] on input "checkbox" at bounding box center [500, 180] width 8 height 8
checkbox input "true"
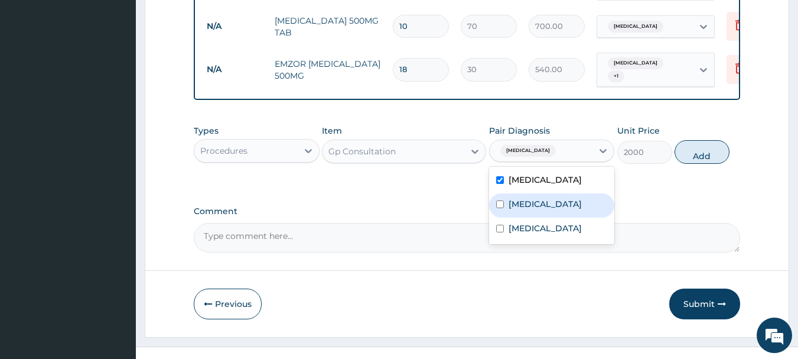
click at [503, 200] on input "checkbox" at bounding box center [500, 204] width 8 height 8
checkbox input "true"
click at [696, 140] on button "Add" at bounding box center [702, 152] width 55 height 24
type input "0"
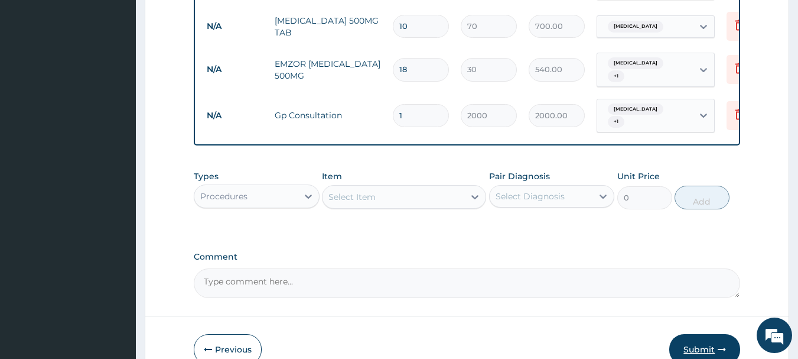
click at [693, 334] on button "Submit" at bounding box center [704, 349] width 71 height 31
